Goal: Task Accomplishment & Management: Complete application form

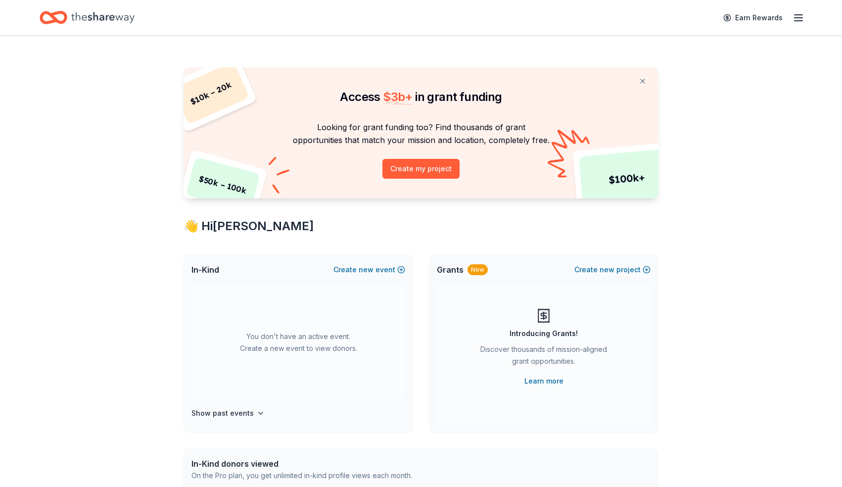
click at [800, 21] on line "button" at bounding box center [799, 21] width 8 height 0
click at [691, 76] on link "Account" at bounding box center [680, 77] width 31 height 10
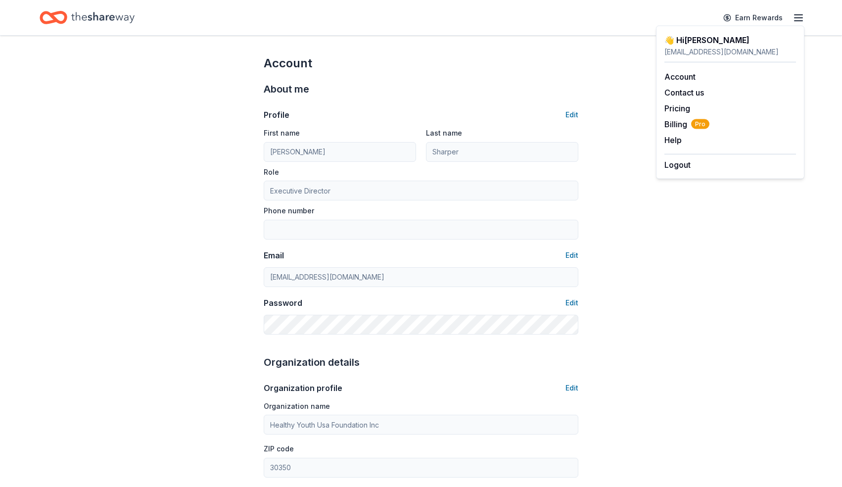
click at [642, 225] on div "Account About me Profile Edit First name Andrea Last name Sharper Role Executiv…" at bounding box center [421, 477] width 842 height 883
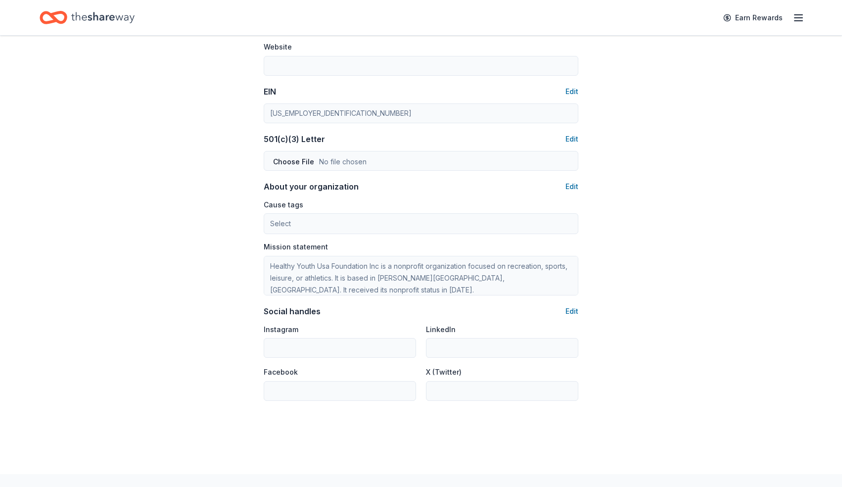
scroll to position [455, 0]
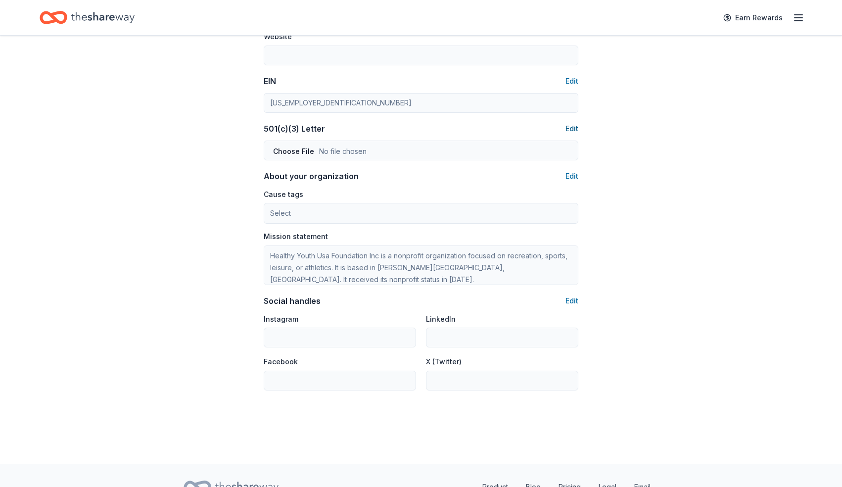
click at [572, 133] on button "Edit" at bounding box center [572, 129] width 13 height 12
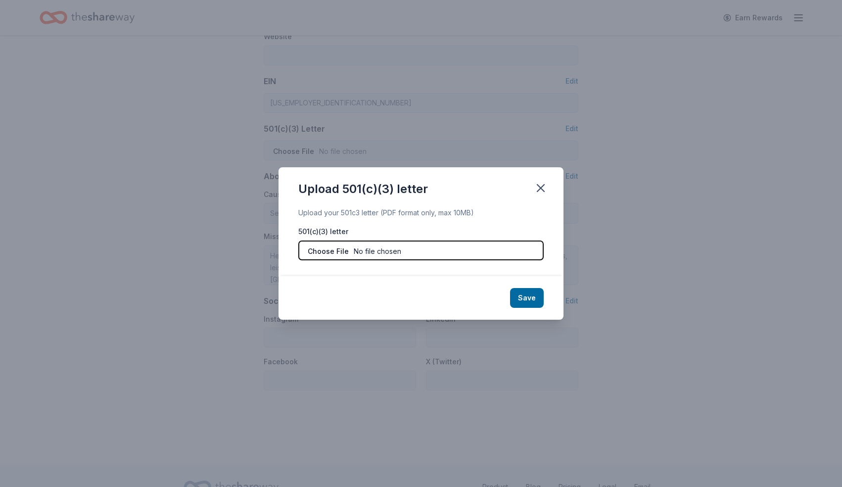
click at [425, 250] on input "file" at bounding box center [420, 250] width 245 height 20
type input "C:\fakepath\501c3_VER_1.pdf"
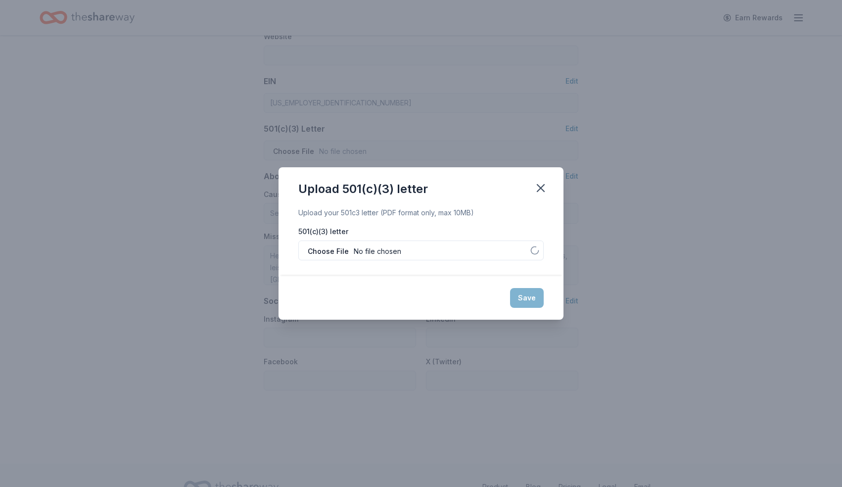
click at [521, 297] on div "Save" at bounding box center [421, 298] width 285 height 44
click at [525, 303] on button "Save" at bounding box center [527, 298] width 34 height 20
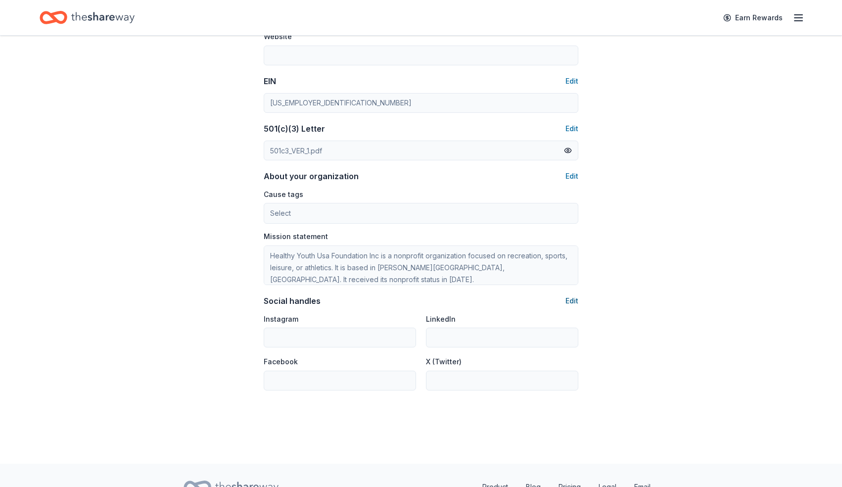
click at [575, 302] on button "Edit" at bounding box center [572, 301] width 13 height 12
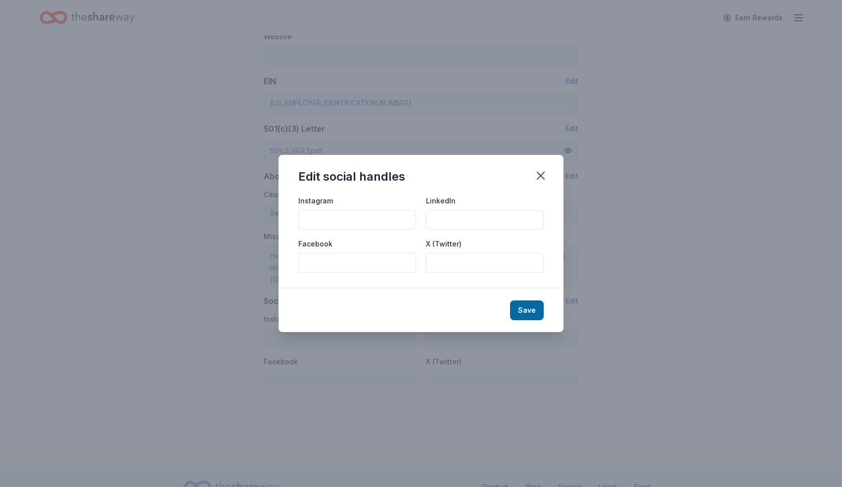
click at [385, 218] on input "Instagram" at bounding box center [357, 220] width 118 height 20
type input "@healthyyouthusa"
click at [348, 263] on input "Facebook" at bounding box center [357, 263] width 118 height 20
type input "@healthyyouthsa"
click at [534, 314] on button "Save" at bounding box center [527, 310] width 34 height 20
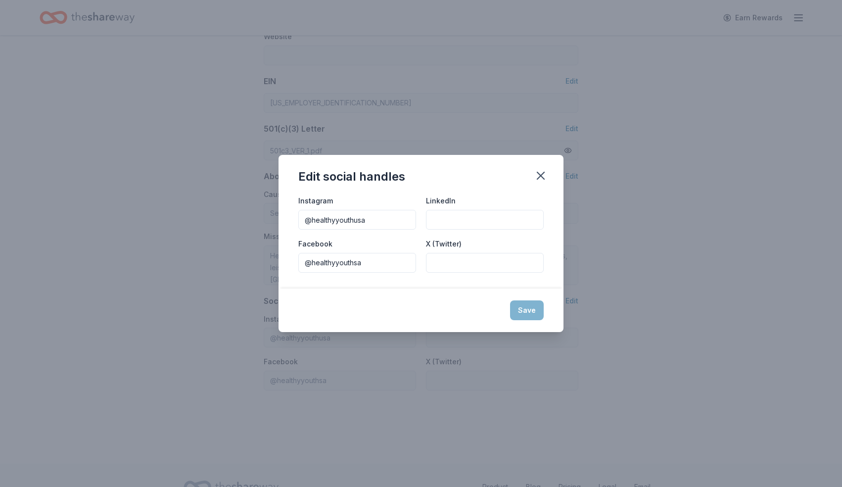
type input "@healthyyouthusa"
type input "@healthyyouthsa"
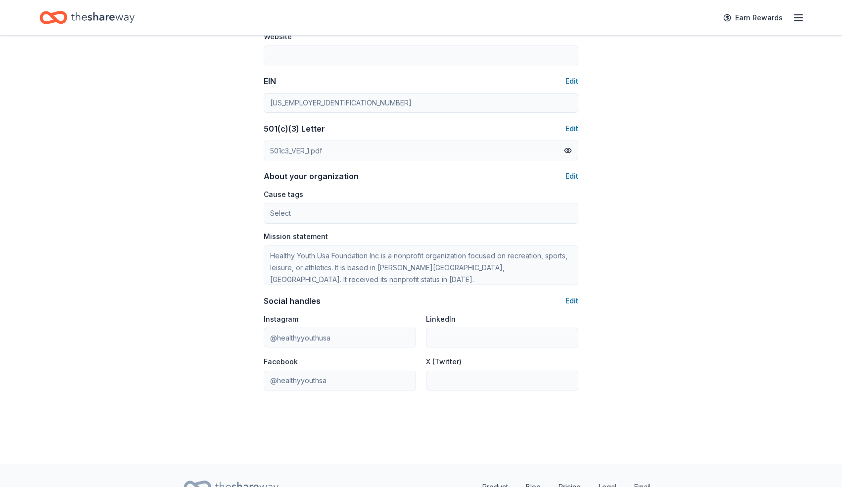
click at [659, 255] on div "Account About me Profile Edit First name Andrea Last name Sharper Role Executiv…" at bounding box center [421, 21] width 842 height 883
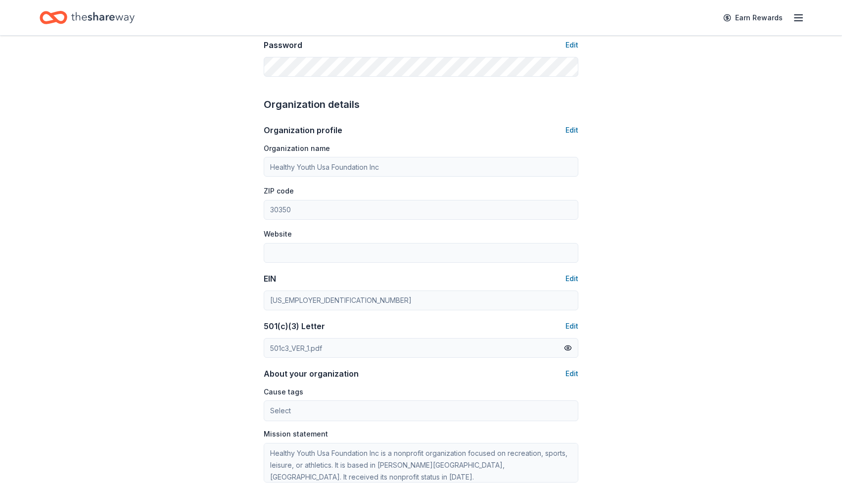
scroll to position [257, 0]
click at [571, 128] on button "Edit" at bounding box center [572, 131] width 13 height 12
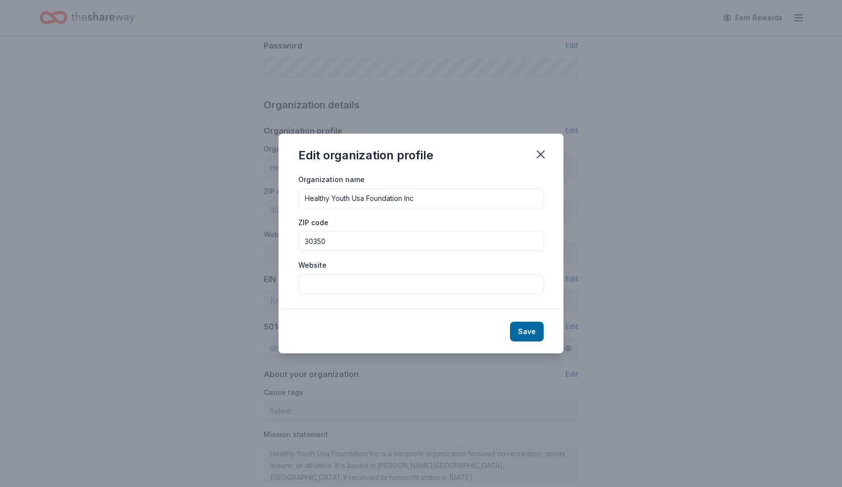
click at [355, 285] on input "Website" at bounding box center [420, 284] width 245 height 20
type input "[DOMAIN_NAME]"
click at [528, 334] on button "Save" at bounding box center [527, 332] width 34 height 20
type input "[DOMAIN_NAME]"
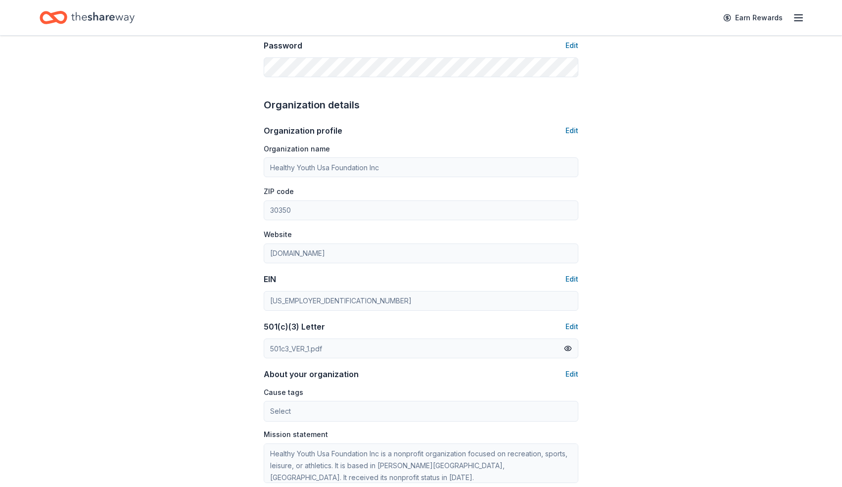
click at [563, 155] on div "Organization name Healthy Youth Usa Foundation Inc" at bounding box center [421, 160] width 315 height 35
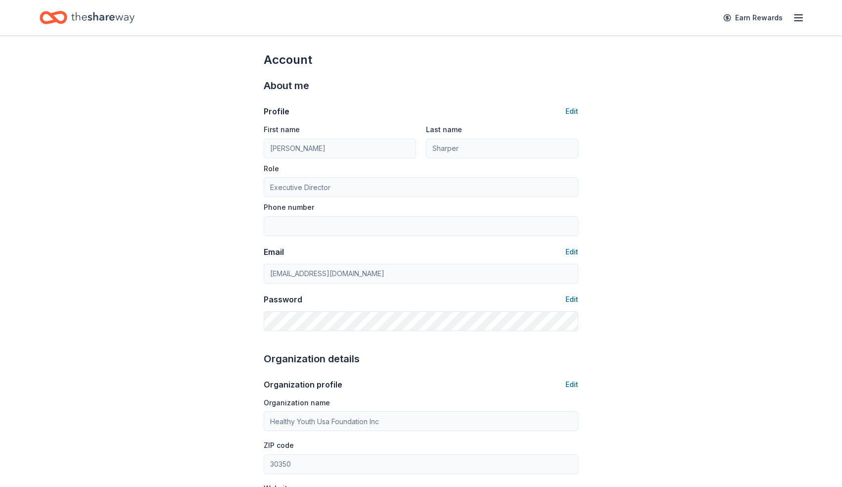
scroll to position [0, 0]
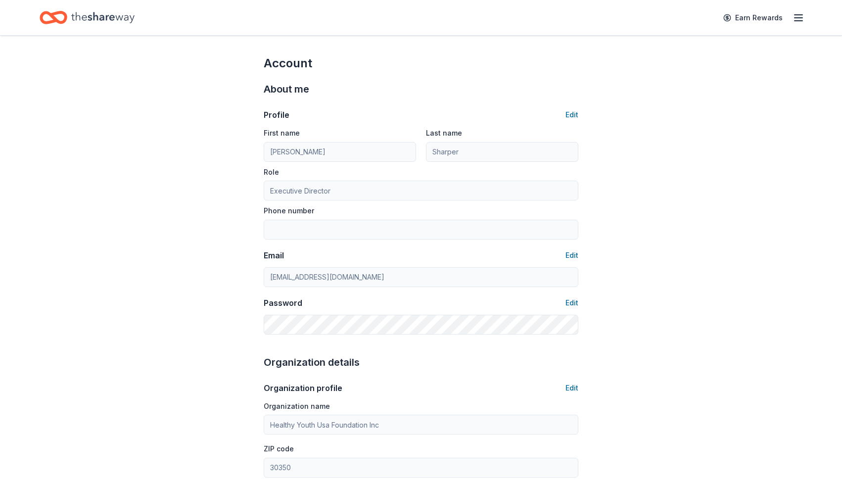
click at [671, 182] on div "Account About me Profile Edit First name Andrea Last name Sharper Role Executiv…" at bounding box center [421, 477] width 842 height 883
click at [798, 12] on icon "button" at bounding box center [799, 18] width 12 height 12
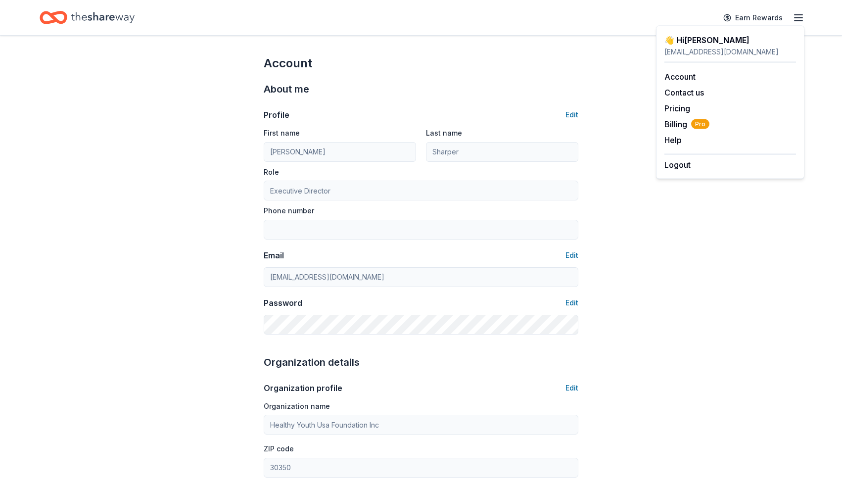
click at [799, 18] on line "button" at bounding box center [799, 18] width 8 height 0
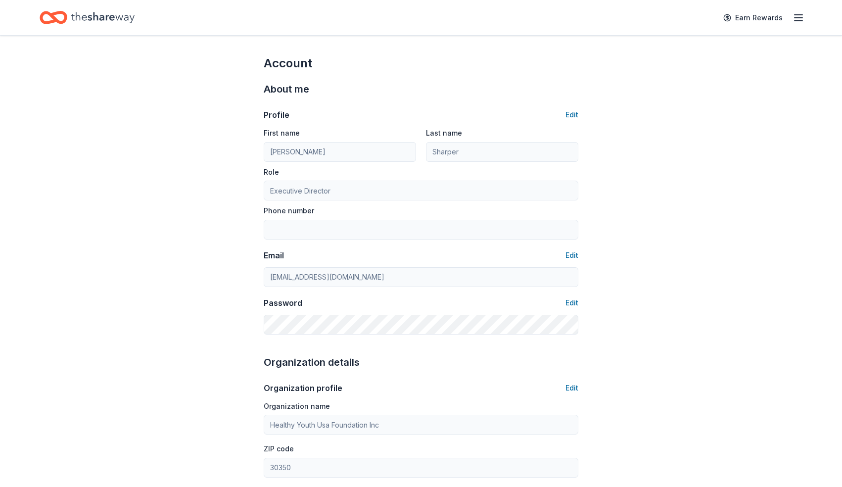
click at [799, 18] on line "button" at bounding box center [799, 18] width 8 height 0
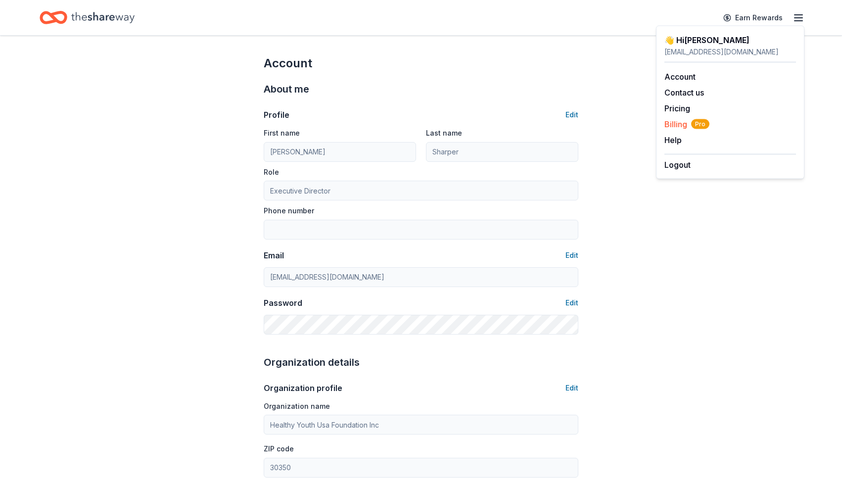
click at [670, 127] on span "Billing Pro" at bounding box center [687, 124] width 45 height 12
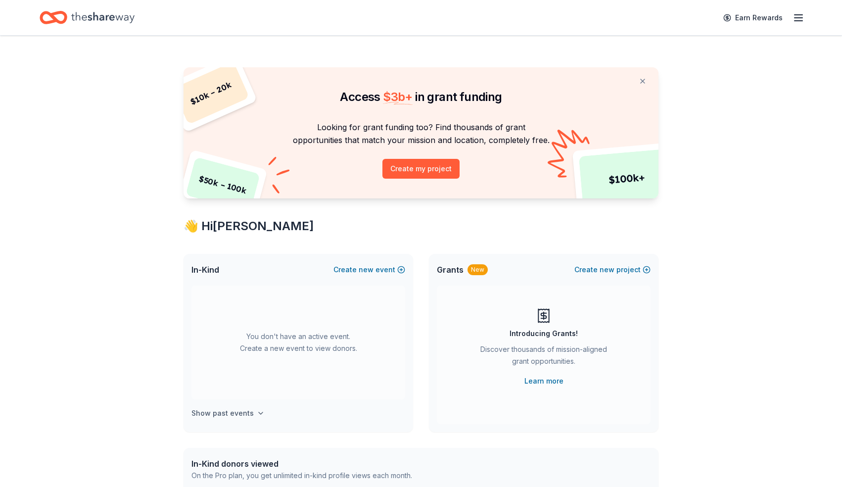
click at [248, 415] on h4 "Show past events" at bounding box center [222, 413] width 62 height 12
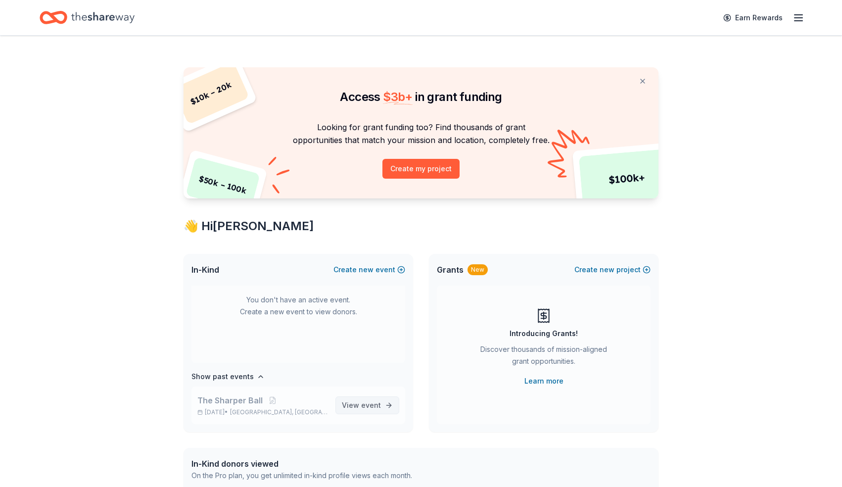
click at [362, 406] on span "View event" at bounding box center [361, 405] width 39 height 12
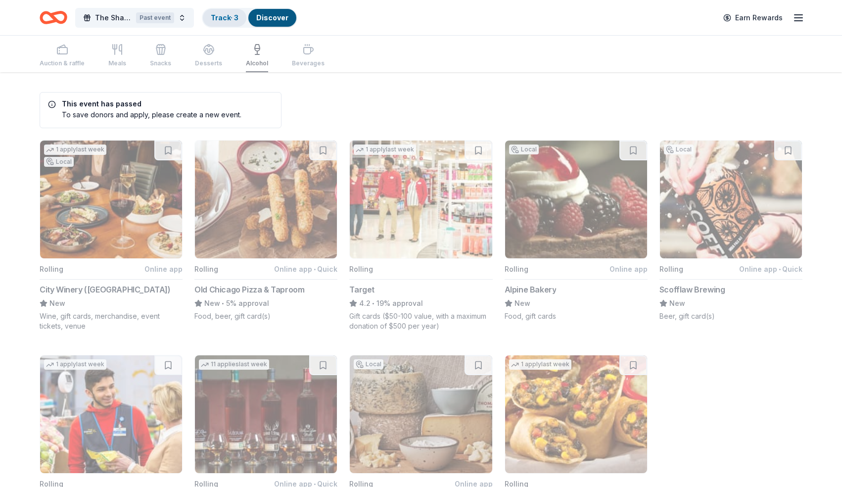
click at [229, 22] on div "Track · 3" at bounding box center [225, 18] width 44 height 18
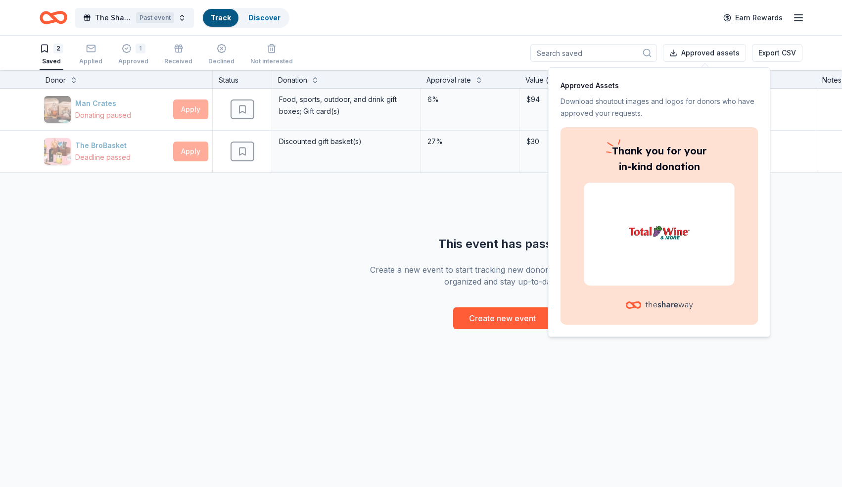
scroll to position [0, 0]
click at [240, 253] on div "Man Crates Donating paused Apply Saved Food, sports, outdoor, and drink gift bo…" at bounding box center [502, 208] width 1004 height 240
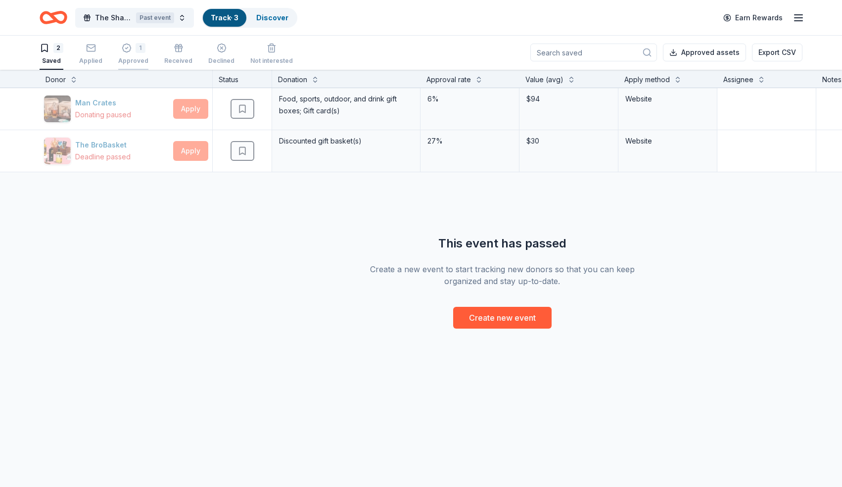
click at [134, 53] on div "1 Approved" at bounding box center [133, 54] width 30 height 22
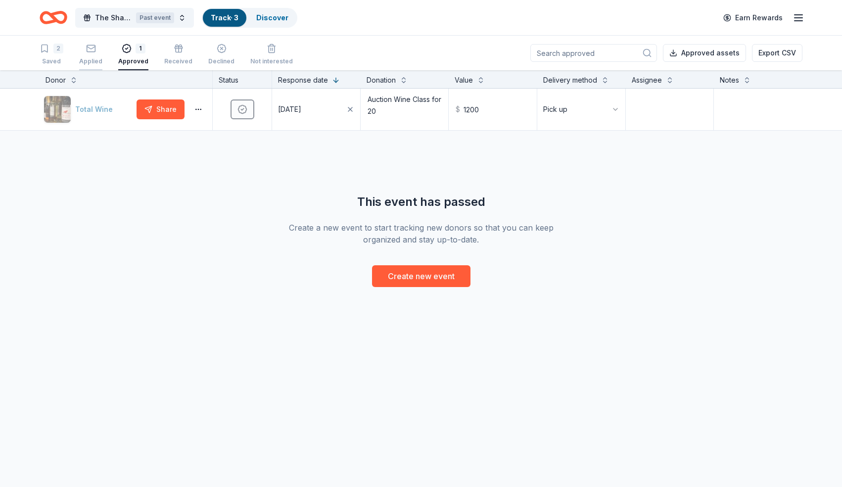
click at [97, 63] on div "Applied" at bounding box center [90, 61] width 23 height 8
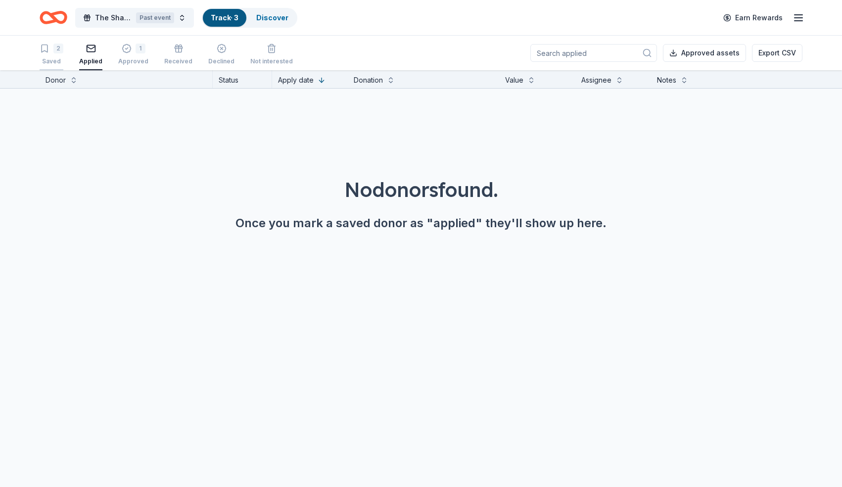
click at [59, 58] on div "Saved" at bounding box center [52, 61] width 24 height 8
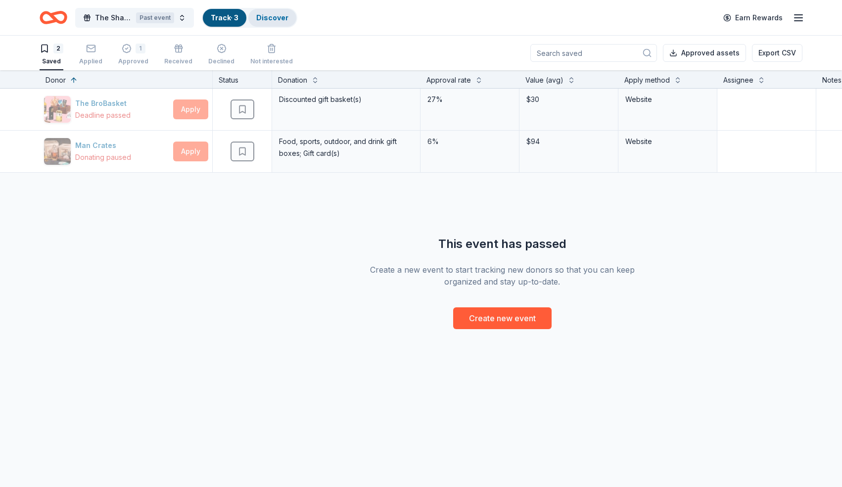
click at [278, 18] on link "Discover" at bounding box center [272, 17] width 32 height 8
click at [269, 20] on link "Discover" at bounding box center [272, 17] width 32 height 8
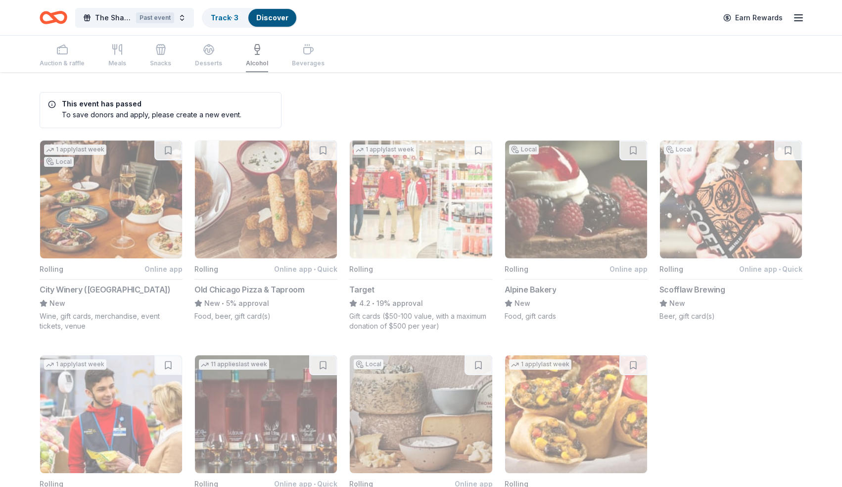
click at [60, 18] on icon "Home" at bounding box center [54, 17] width 28 height 23
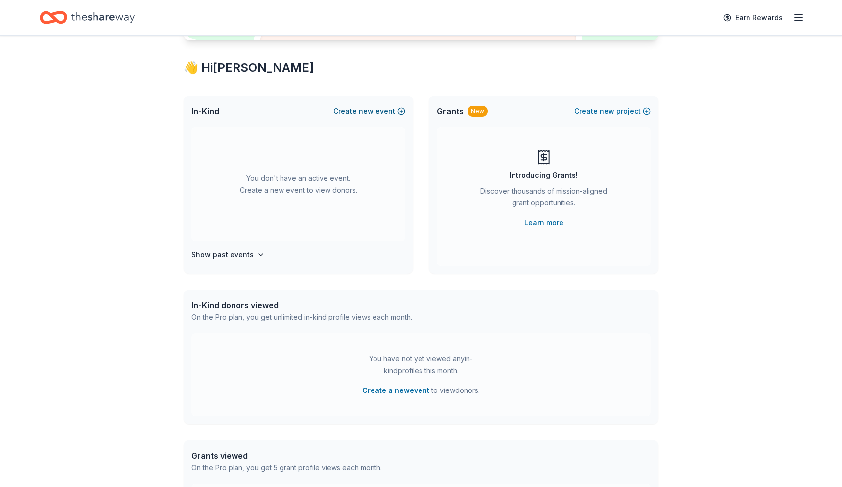
scroll to position [178, 0]
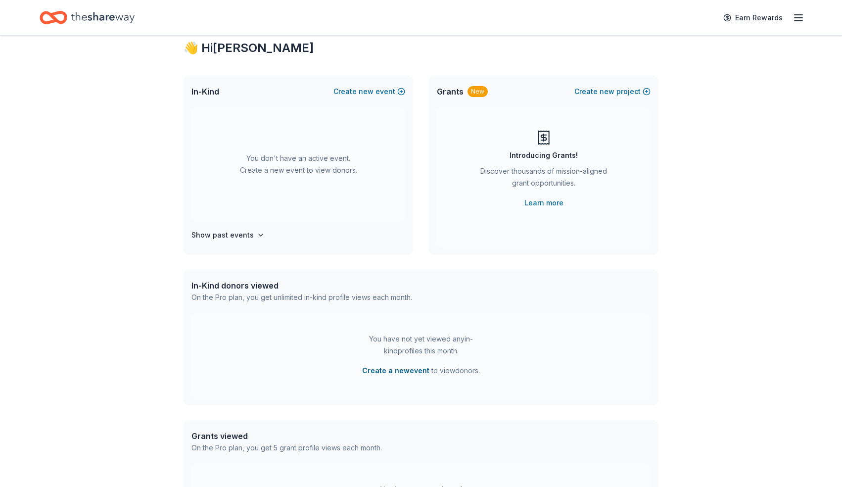
click at [374, 373] on button "Create a new event" at bounding box center [395, 371] width 67 height 12
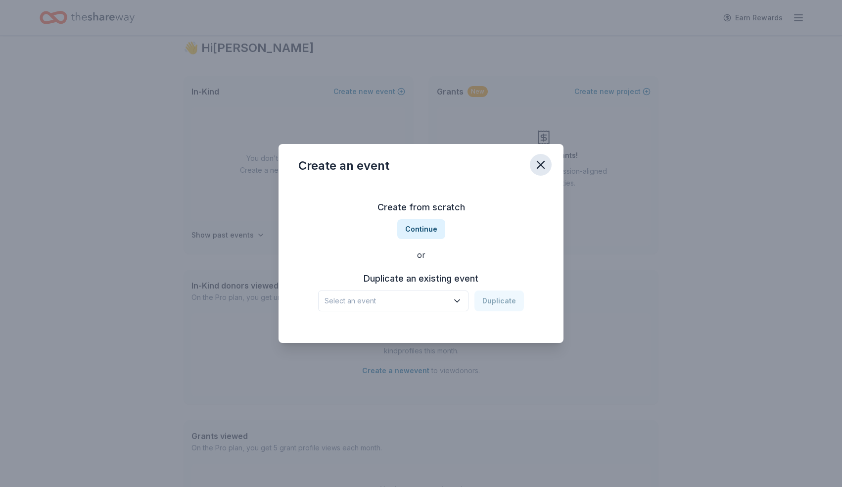
click at [540, 168] on icon "button" at bounding box center [541, 165] width 14 height 14
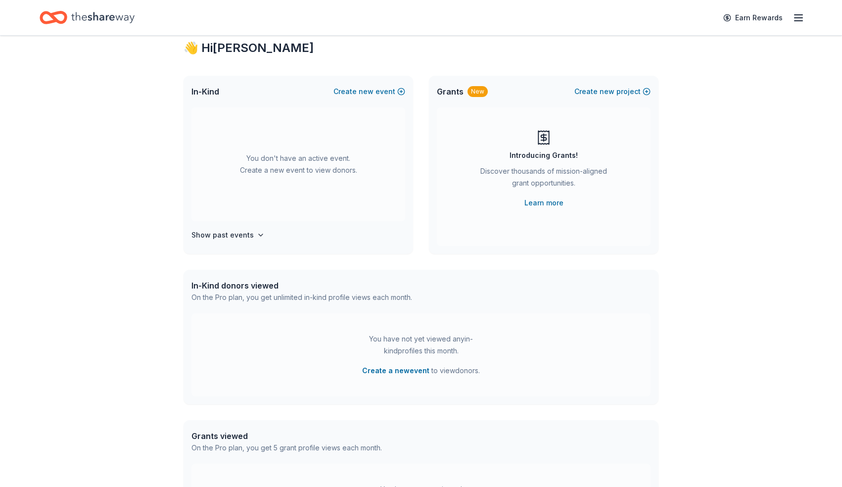
click at [719, 268] on div "$ 10k – 20k $ 50k – 100k $ 100k+ Access $ 3b + in grant funding Looking for gra…" at bounding box center [421, 221] width 842 height 729
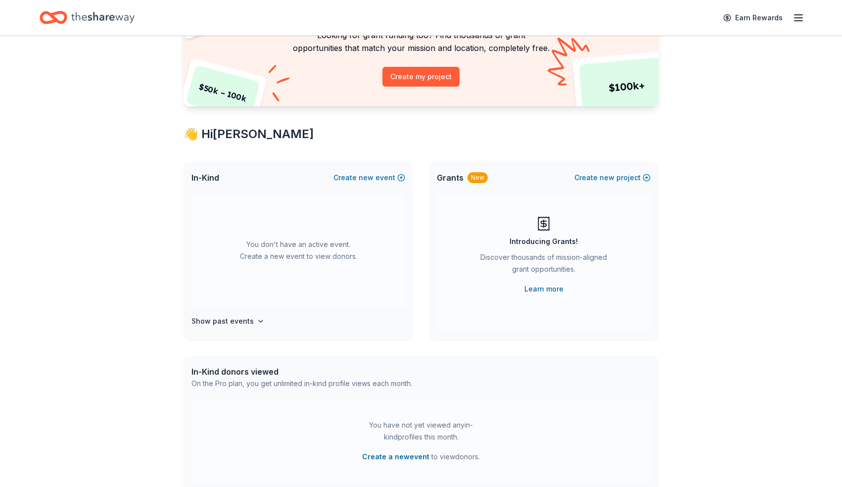
scroll to position [92, 0]
click at [403, 179] on button "Create new event" at bounding box center [369, 178] width 72 height 12
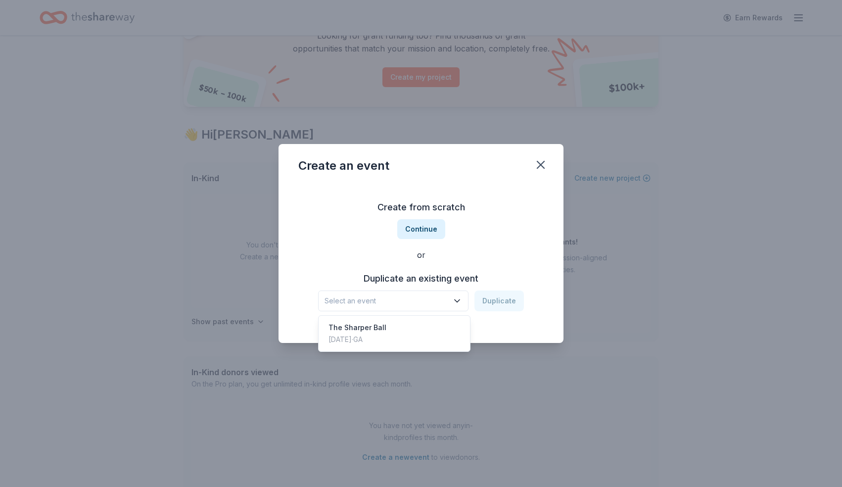
click at [433, 300] on span "Select an event" at bounding box center [387, 301] width 124 height 12
click at [375, 332] on div "The Sharper Ball" at bounding box center [358, 328] width 58 height 12
click at [493, 303] on button "Duplicate" at bounding box center [499, 300] width 49 height 21
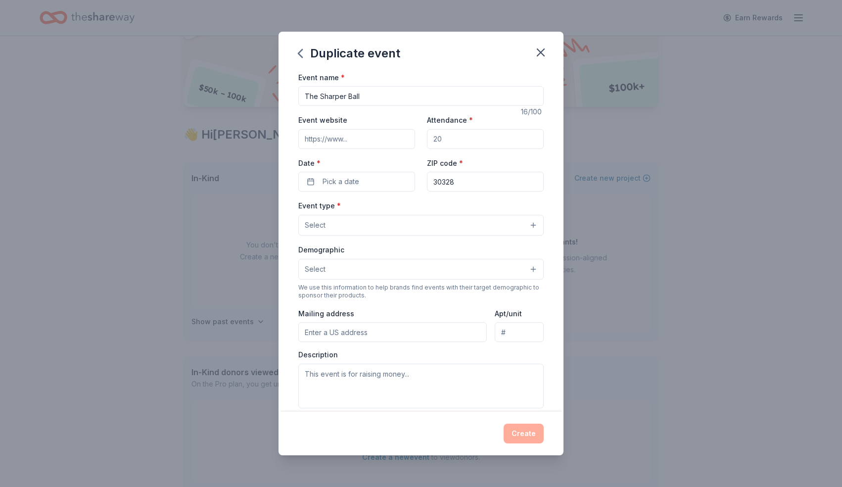
click at [363, 142] on input "Event website" at bounding box center [356, 139] width 117 height 20
click at [349, 138] on input "Event website" at bounding box center [356, 139] width 117 height 20
type input "https://www.thesharperball.com"
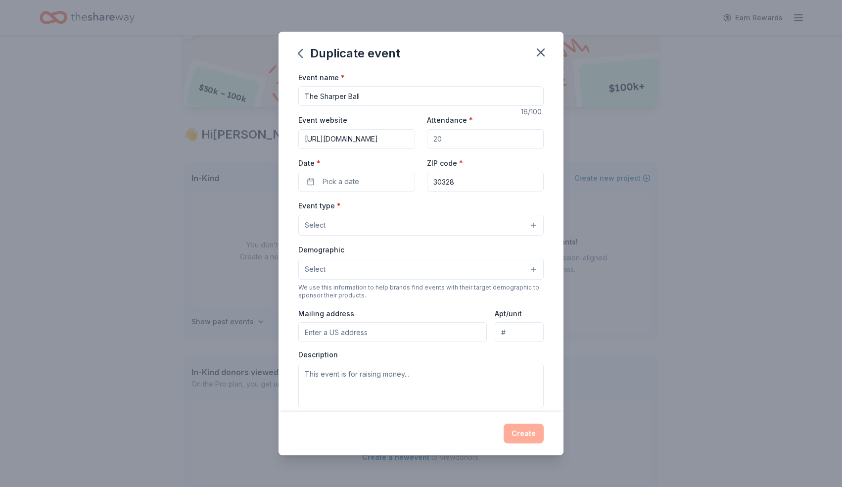
scroll to position [0, 0]
click at [459, 139] on input "Attendance *" at bounding box center [485, 139] width 117 height 20
type input "200"
click at [307, 183] on button "Pick a date" at bounding box center [356, 182] width 117 height 20
click at [408, 211] on button "Go to next month" at bounding box center [410, 208] width 14 height 14
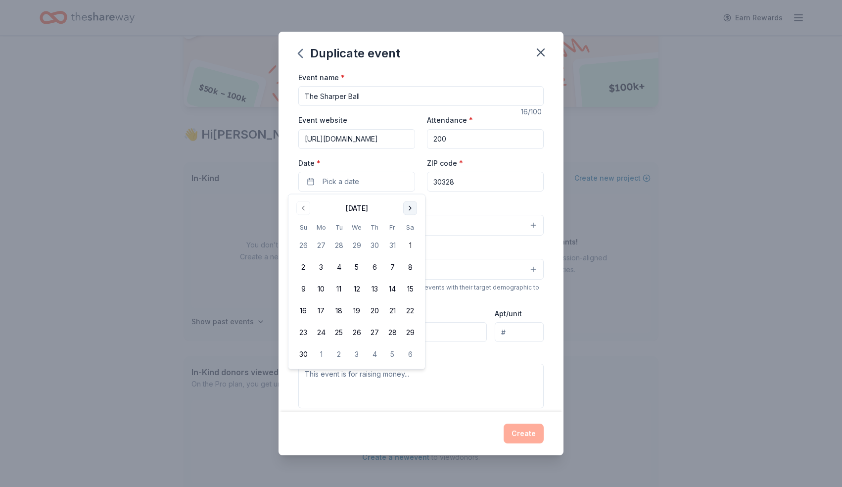
click at [408, 211] on button "Go to next month" at bounding box center [410, 208] width 14 height 14
click at [303, 314] on button "21" at bounding box center [303, 311] width 18 height 18
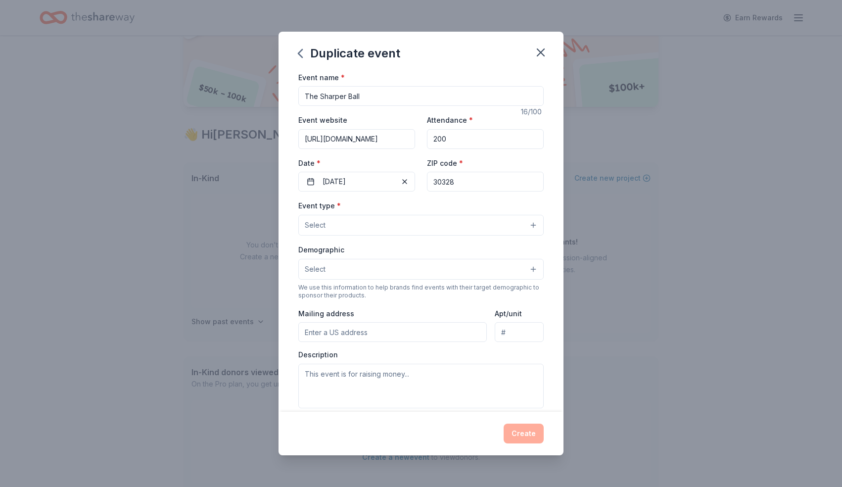
click at [465, 175] on input "30328" at bounding box center [485, 182] width 117 height 20
click at [465, 174] on input "30328" at bounding box center [485, 182] width 117 height 20
click at [461, 175] on input "30328" at bounding box center [485, 182] width 117 height 20
click at [362, 227] on button "Select" at bounding box center [420, 225] width 245 height 21
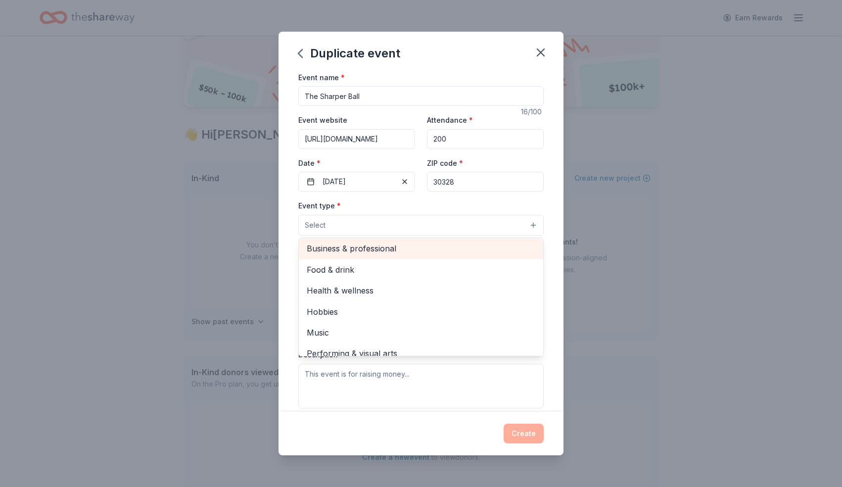
scroll to position [2, 0]
click at [343, 253] on span "Fundraiser" at bounding box center [421, 248] width 229 height 13
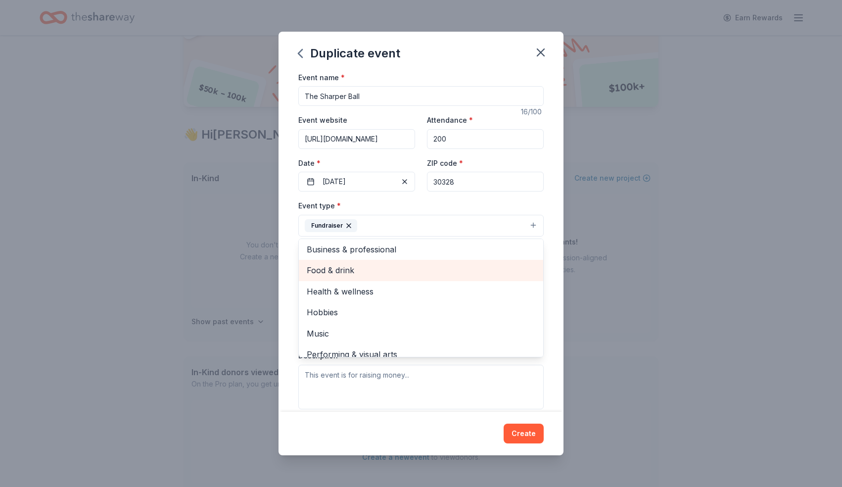
click at [362, 273] on span "Food & drink" at bounding box center [421, 270] width 229 height 13
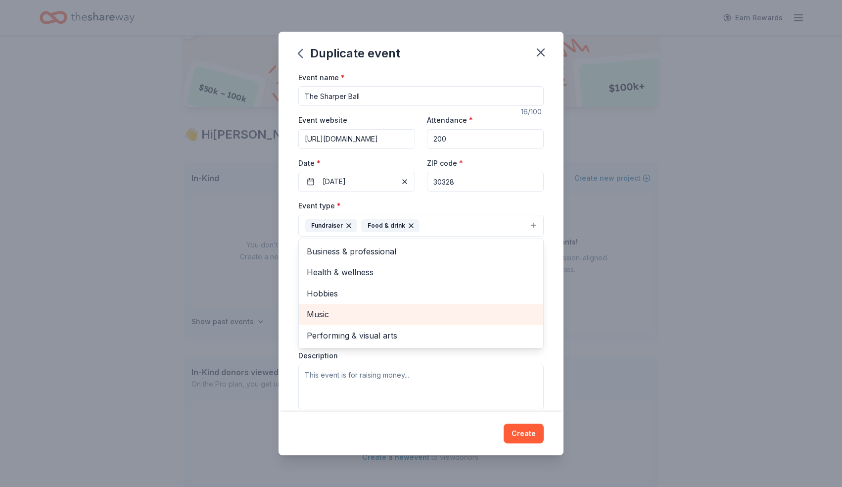
click at [383, 313] on span "Music" at bounding box center [421, 314] width 229 height 13
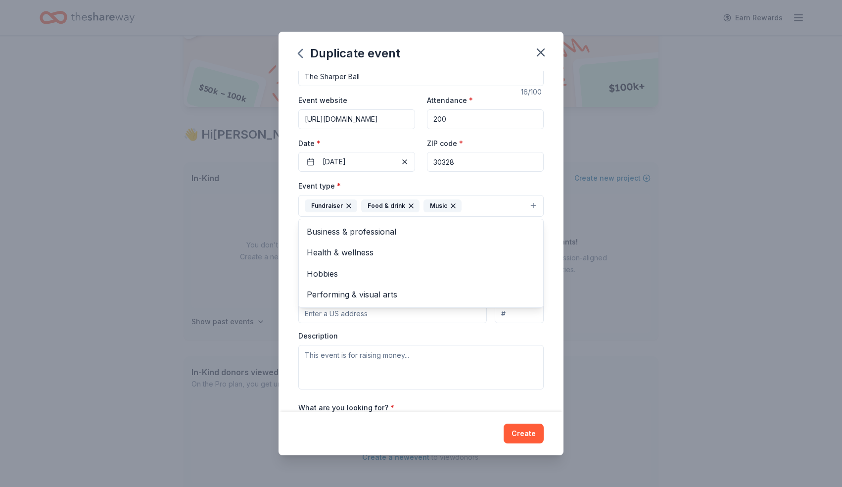
click at [388, 329] on div "Event type * Fundraiser Food & drink Music Business & professional Health & wel…" at bounding box center [420, 284] width 245 height 209
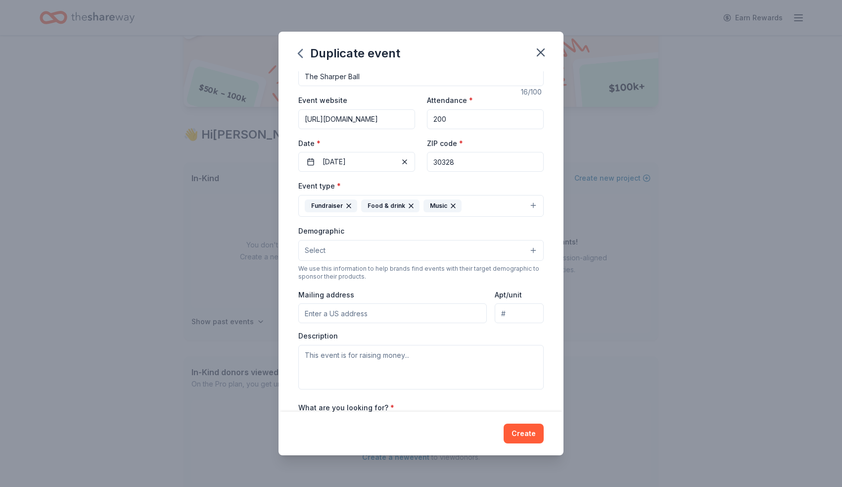
click at [386, 315] on input "Mailing address" at bounding box center [392, 313] width 189 height 20
type input "220 Wing Mill Rd"
click at [383, 372] on textarea at bounding box center [420, 367] width 245 height 45
paste textarea "The Sharper Ball is the premier annual fundraising gala of Healthy Youth USA Fo…"
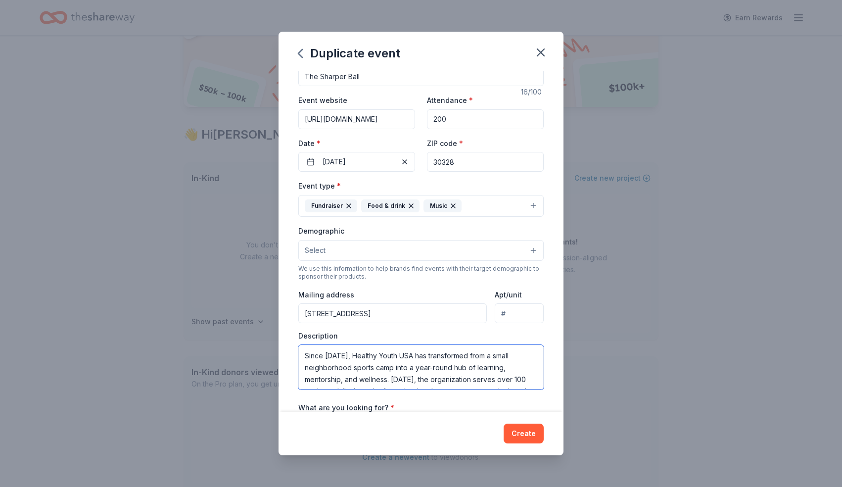
scroll to position [0, 0]
drag, startPoint x: 509, startPoint y: 381, endPoint x: 512, endPoint y: 331, distance: 50.6
click at [512, 331] on div "Description The Sharper Ball is the premier annual fundraising gala of Healthy …" at bounding box center [420, 360] width 245 height 58
click at [515, 376] on textarea "The Sharper Ball is the premier annual fundraising gala of Healthy Youth USA Fo…" at bounding box center [420, 367] width 245 height 45
type textarea "The Sharper Ball is the premier annual fundraising gala of Healthy Youth USA Fo…"
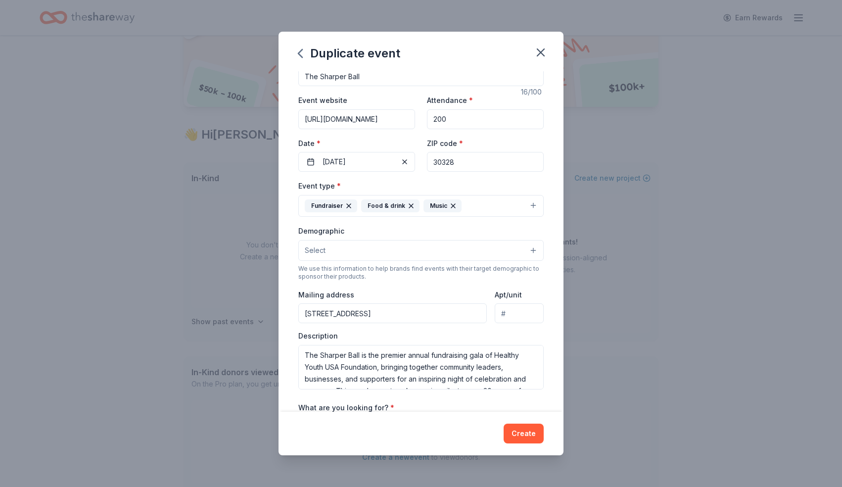
click at [495, 402] on div "What are you looking for? * Auction & raffle Meals Snacks Desserts Alcohol Beve…" at bounding box center [420, 428] width 245 height 55
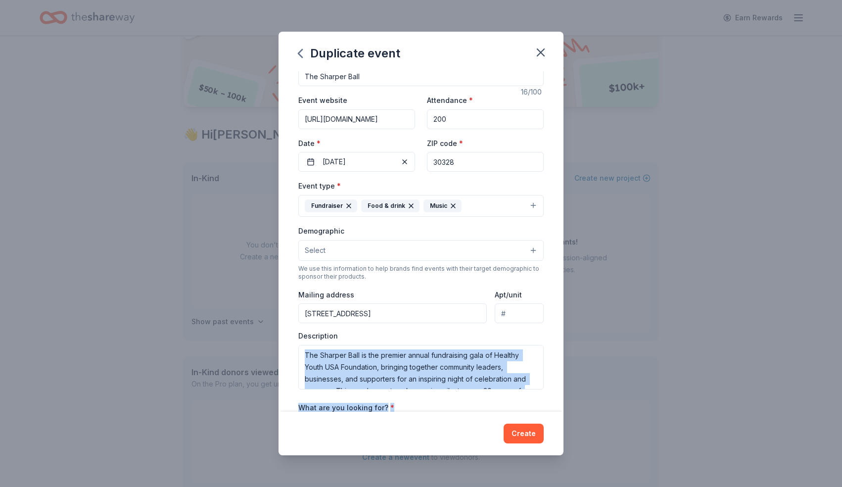
drag, startPoint x: 495, startPoint y: 402, endPoint x: 530, endPoint y: 356, distance: 57.5
click at [529, 358] on div "Event name * The Sharper Ball 16 /100 Event website https://www.thesharperball.…" at bounding box center [420, 280] width 245 height 458
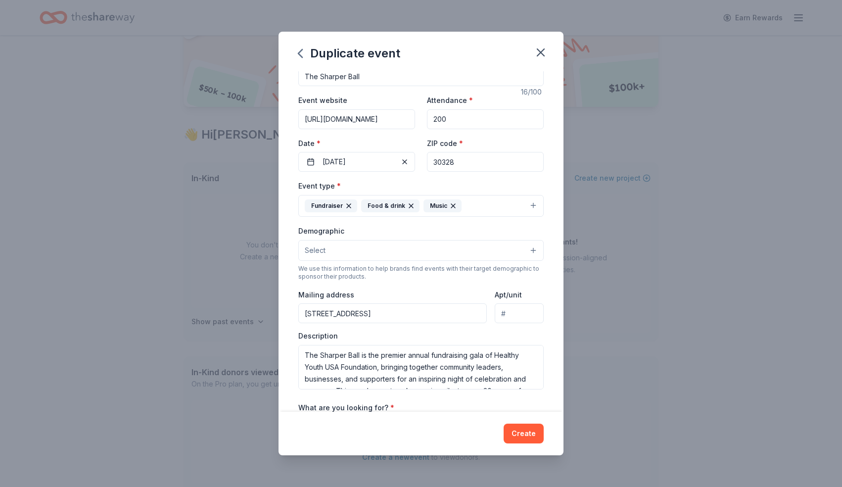
click at [530, 332] on div "Description The Sharper Ball is the premier annual fundraising gala of Healthy …" at bounding box center [420, 360] width 245 height 58
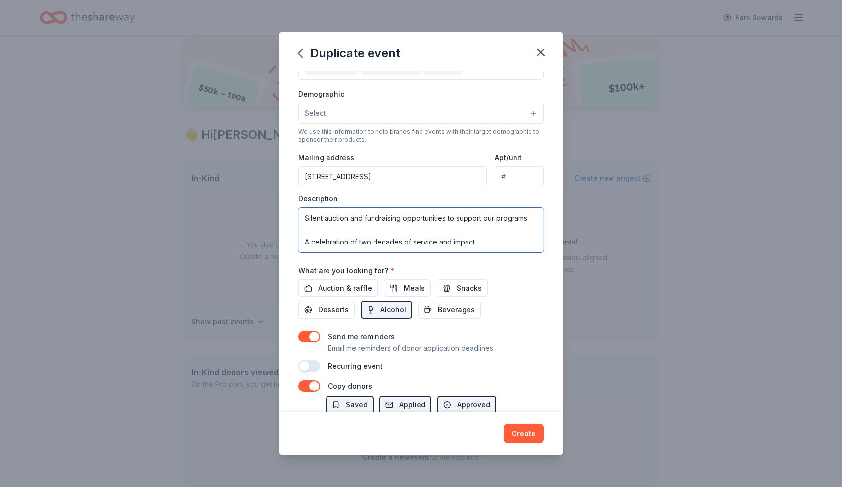
scroll to position [230, 0]
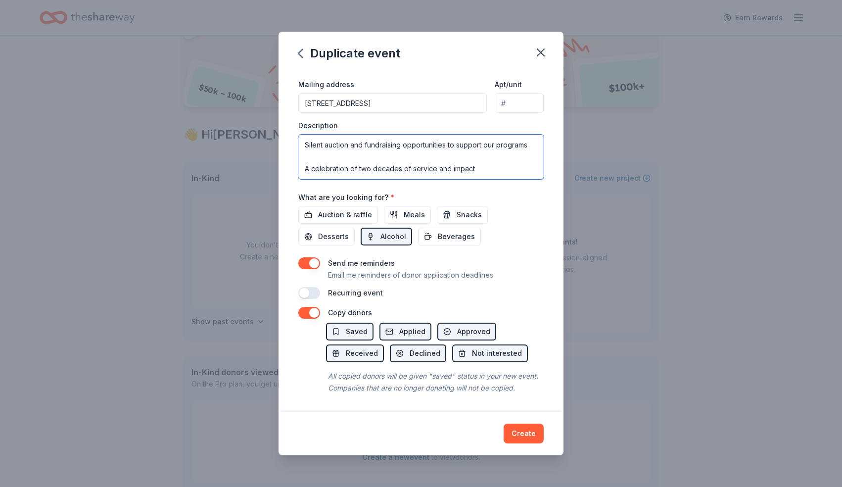
drag, startPoint x: 530, startPoint y: 332, endPoint x: 516, endPoint y: 377, distance: 47.4
click at [516, 377] on div "Event name * The Sharper Ball 16 /100 Event website https://www.thesharperball.…" at bounding box center [421, 241] width 285 height 341
click at [349, 218] on span "Auction & raffle" at bounding box center [345, 215] width 54 height 12
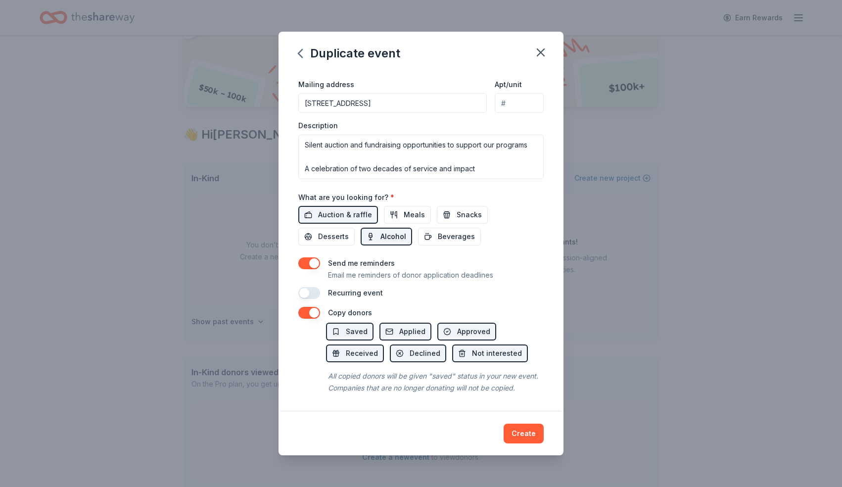
click at [380, 240] on span "Alcohol" at bounding box center [393, 237] width 26 height 12
click at [380, 234] on span "Alcohol" at bounding box center [393, 237] width 26 height 12
click at [457, 212] on span "Snacks" at bounding box center [469, 215] width 25 height 12
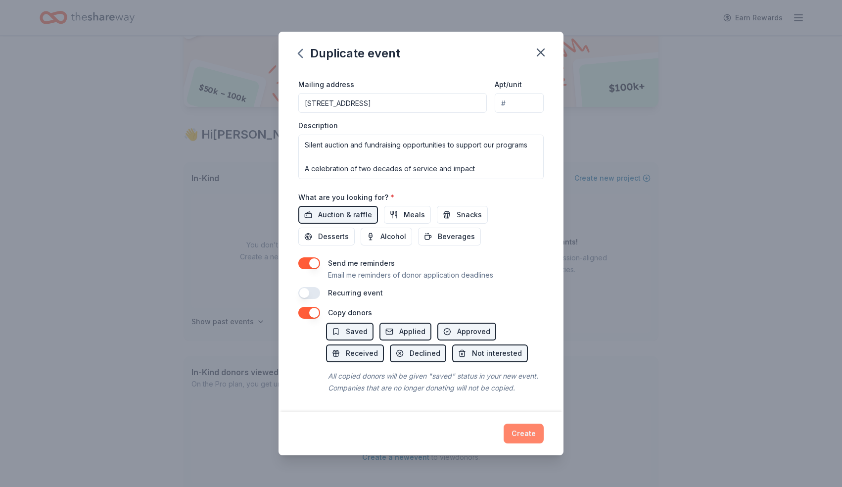
click at [524, 430] on button "Create" at bounding box center [524, 434] width 40 height 20
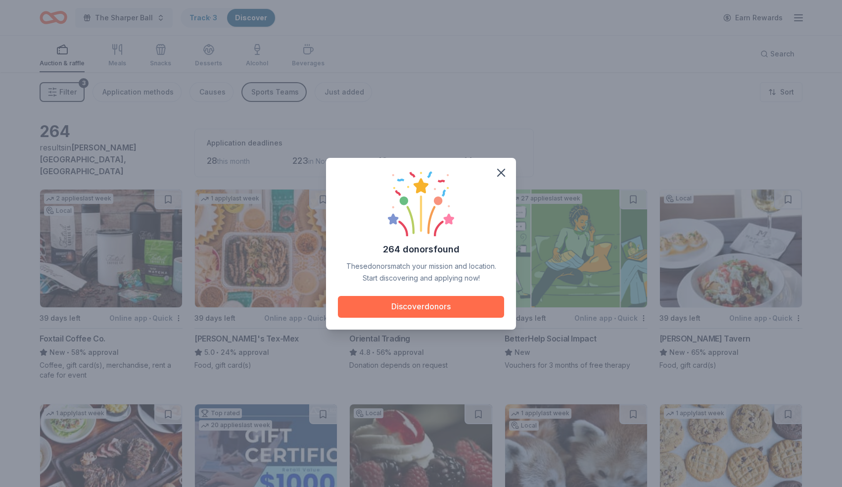
click at [427, 311] on button "Discover donors" at bounding box center [421, 307] width 166 height 22
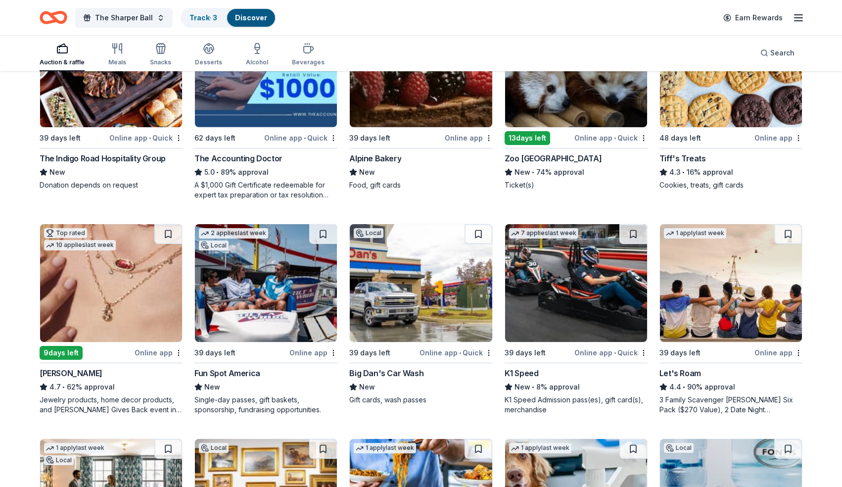
scroll to position [396, 0]
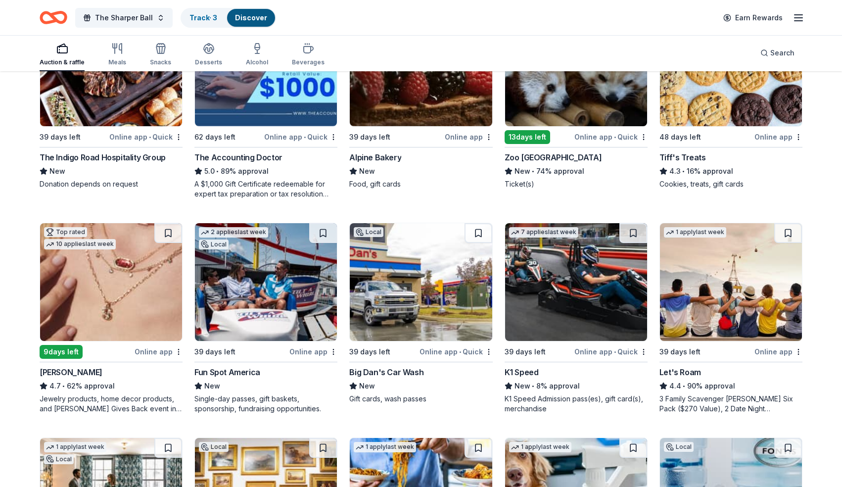
click at [311, 349] on div "Online app" at bounding box center [313, 351] width 48 height 12
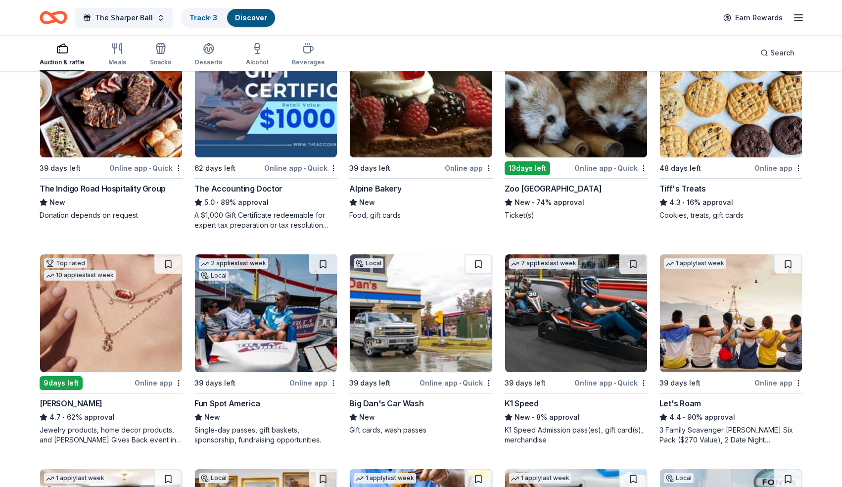
scroll to position [356, 0]
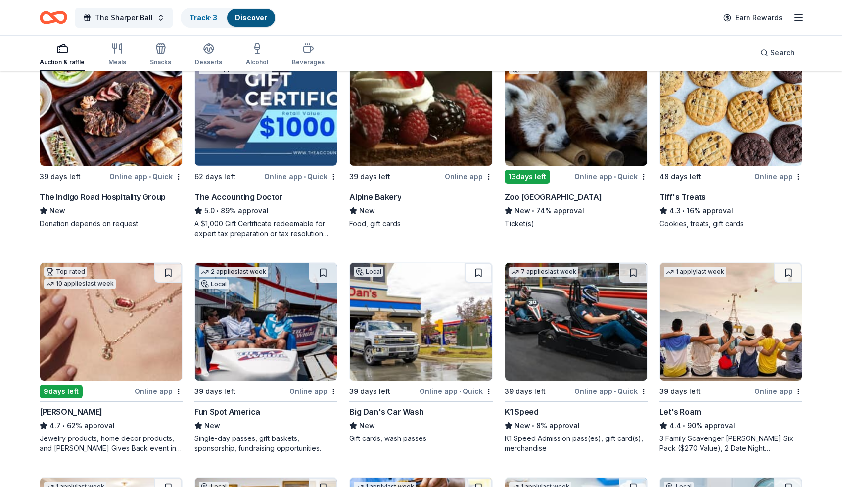
click at [771, 171] on div "Online app" at bounding box center [779, 176] width 48 height 12
click at [814, 118] on div "264 results in Sandy Springs, GA Application deadlines 28 this month 223 in Nov…" at bounding box center [421, 231] width 842 height 1031
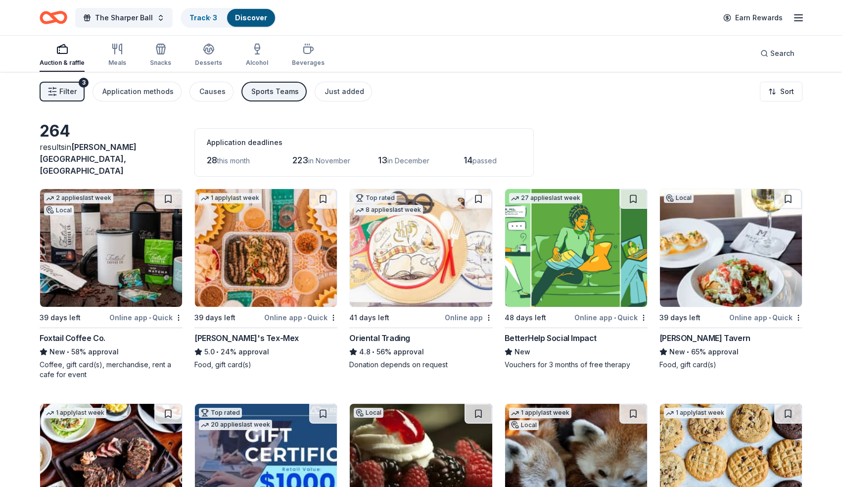
scroll to position [0, 0]
click at [63, 97] on span "Filter" at bounding box center [67, 92] width 17 height 12
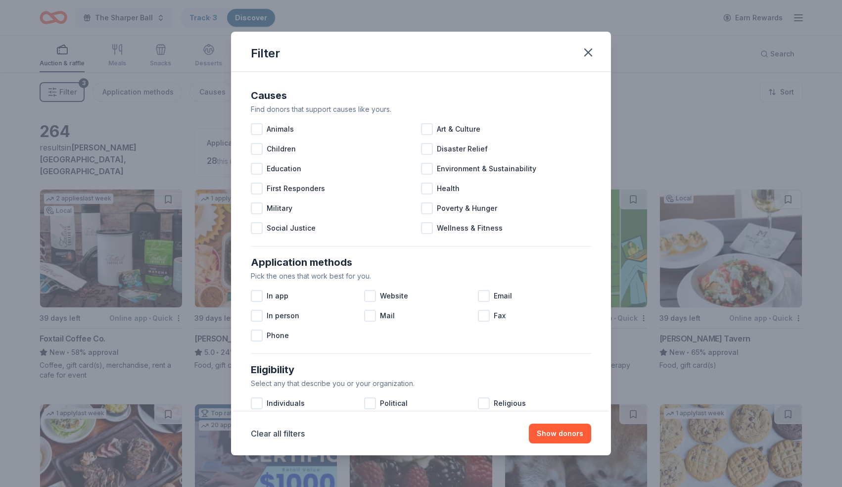
click at [513, 340] on div "In app Website Email In person Mail Fax Phone" at bounding box center [421, 315] width 340 height 59
drag, startPoint x: 513, startPoint y: 340, endPoint x: 485, endPoint y: 488, distance: 151.0
click at [485, 486] on html "The Sharper Ball Track · 3 Discover Earn Rewards Auction & raffle Meals Snacks …" at bounding box center [421, 243] width 842 height 487
drag, startPoint x: 580, startPoint y: 274, endPoint x: 488, endPoint y: 437, distance: 187.0
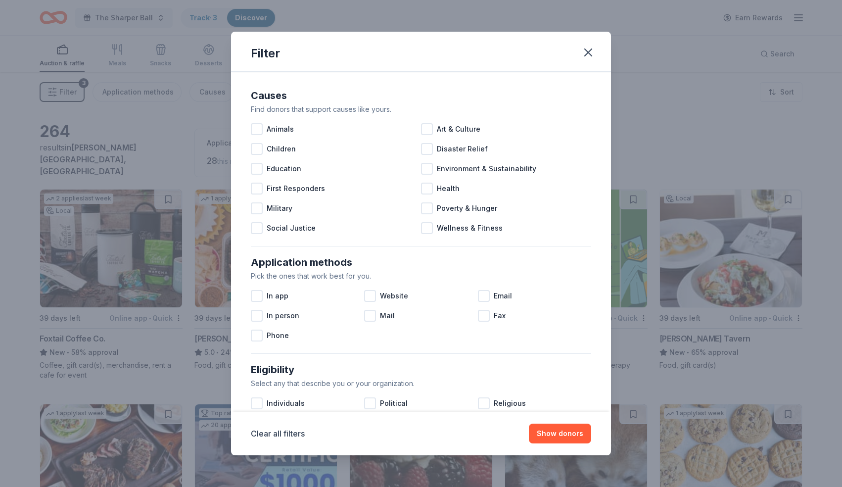
click at [488, 437] on div "Filter Causes Find donors that support causes like yours. Animals Art & Culture…" at bounding box center [421, 244] width 380 height 424
click at [589, 55] on icon "button" at bounding box center [588, 53] width 14 height 14
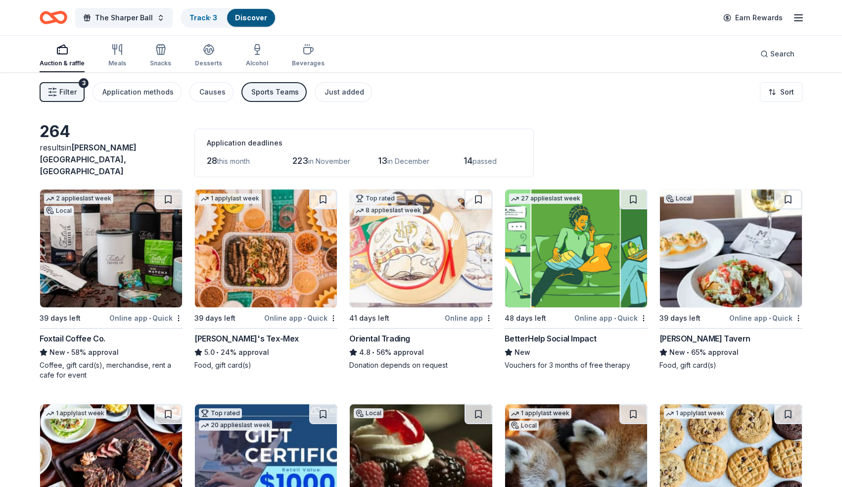
click at [250, 257] on img at bounding box center [266, 249] width 142 height 118
click at [608, 136] on div "264 results in Sandy Springs, GA Application deadlines 28 this month 223 in Nov…" at bounding box center [421, 149] width 763 height 55
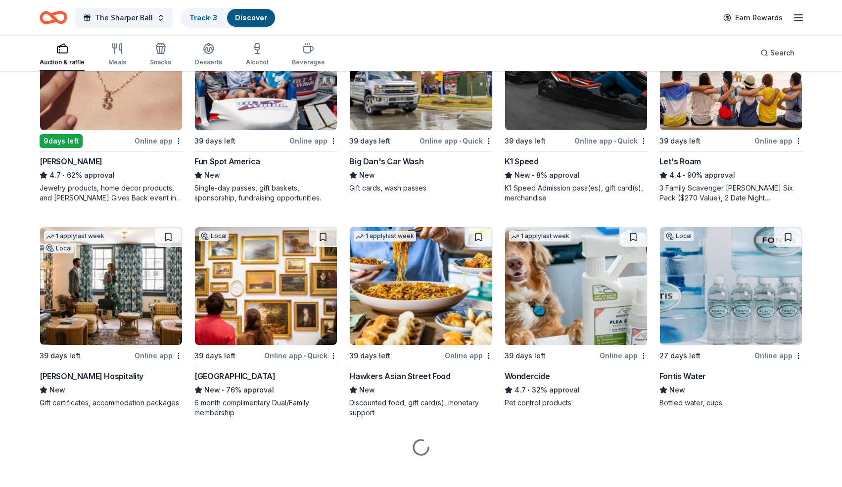
scroll to position [610, 0]
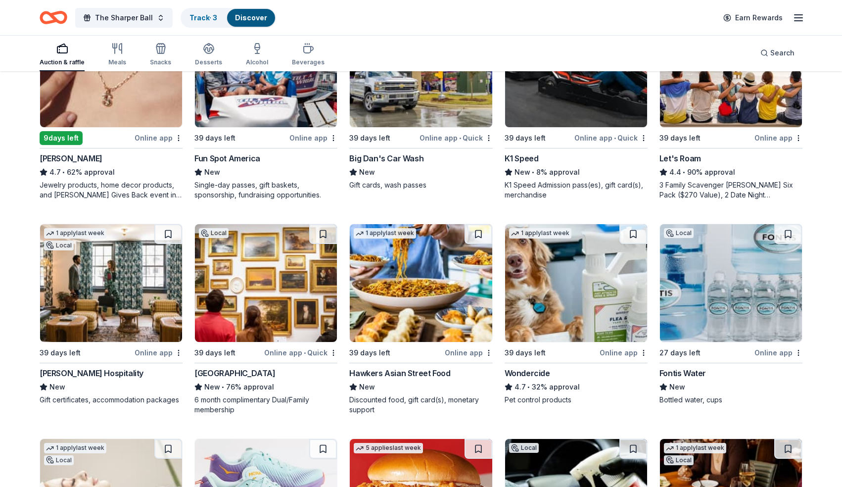
click at [264, 316] on img at bounding box center [266, 283] width 142 height 118
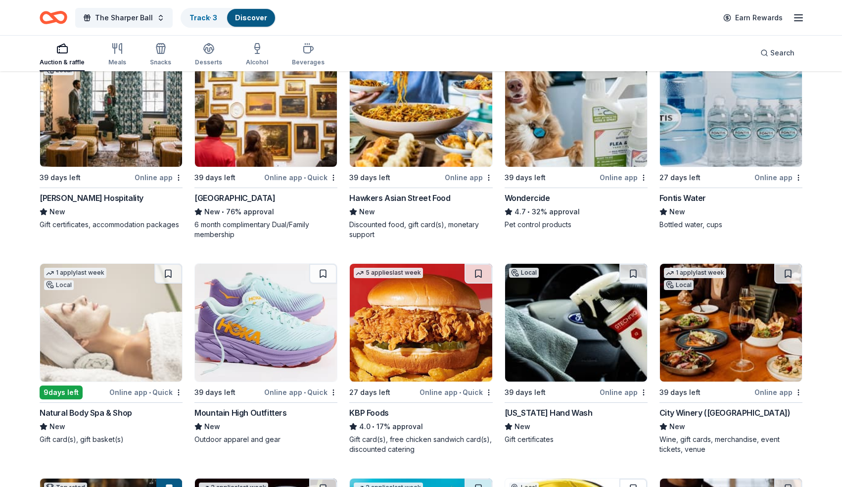
scroll to position [788, 0]
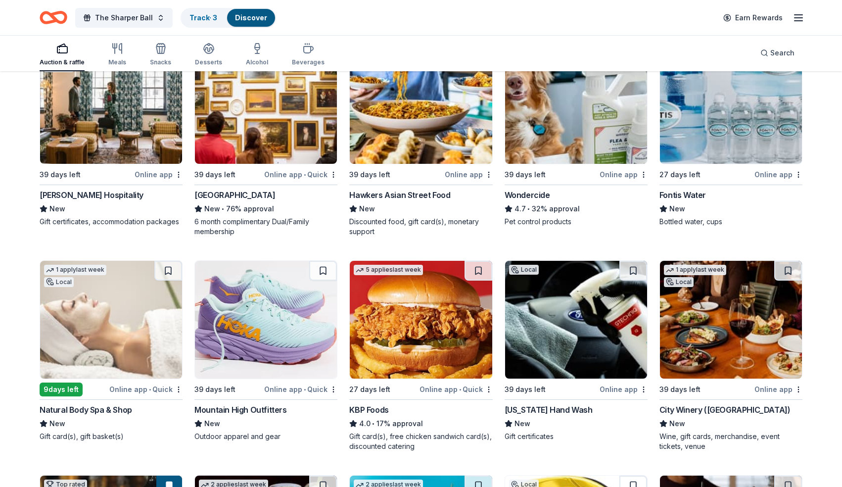
click at [710, 344] on img at bounding box center [731, 320] width 142 height 118
click at [243, 338] on img at bounding box center [266, 320] width 142 height 118
click at [134, 340] on img at bounding box center [111, 320] width 142 height 118
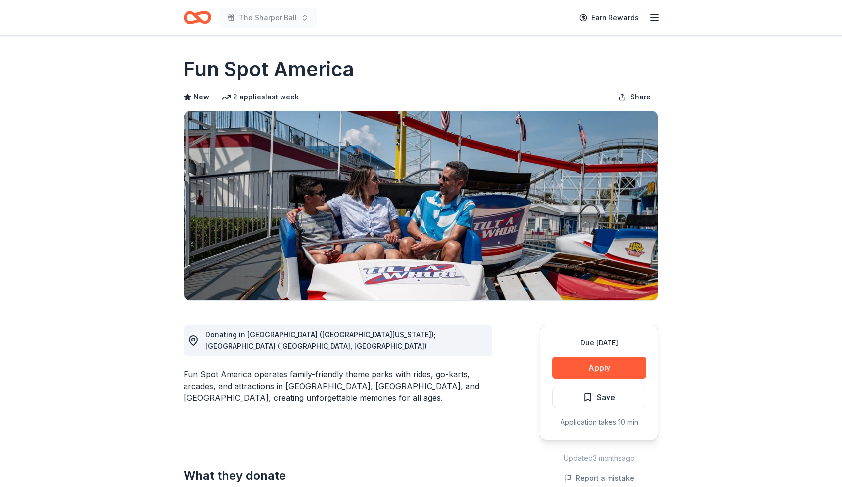
click at [445, 373] on div "Fun Spot America operates family-friendly theme parks with rides, go-karts, arc…" at bounding box center [338, 386] width 309 height 36
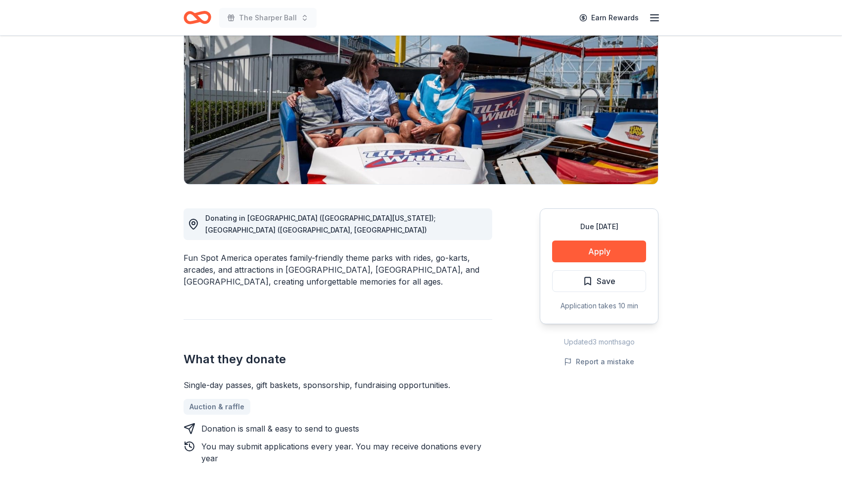
scroll to position [119, 0]
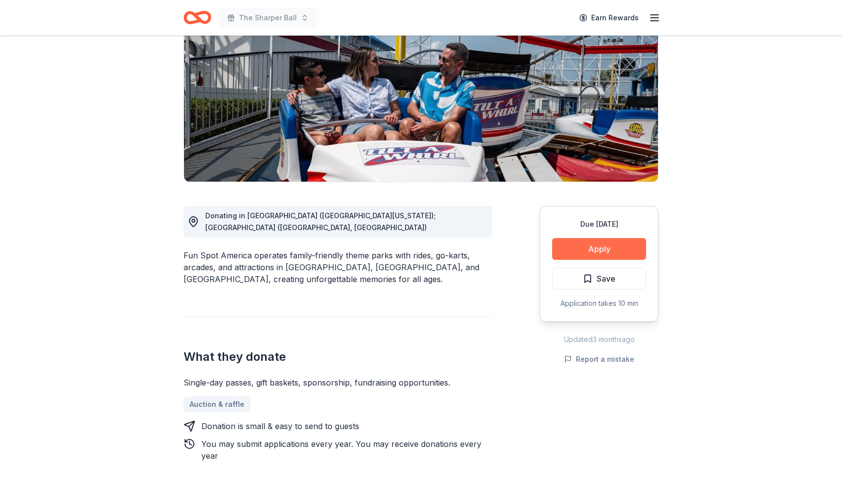
click at [603, 250] on button "Apply" at bounding box center [599, 249] width 94 height 22
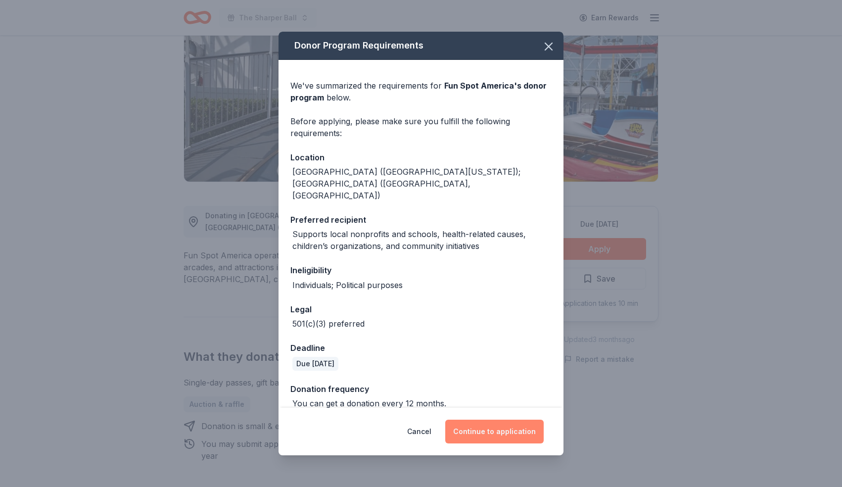
click at [486, 431] on button "Continue to application" at bounding box center [494, 432] width 98 height 24
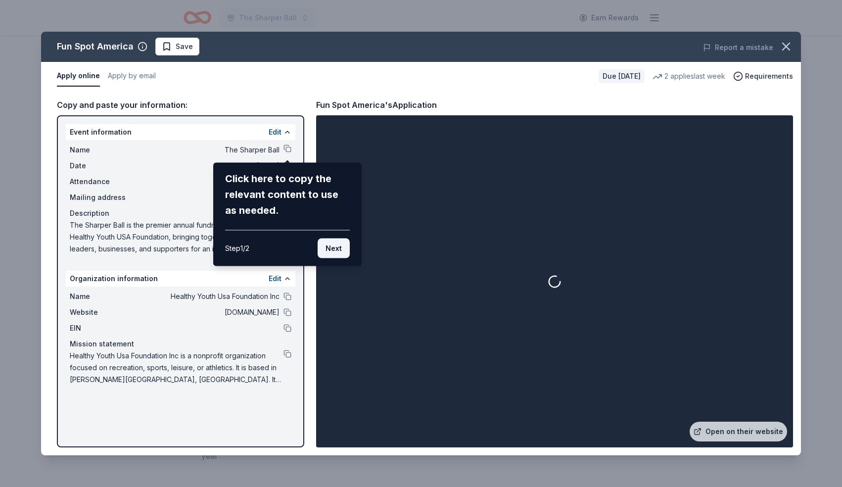
click at [342, 250] on button "Next" at bounding box center [334, 248] width 32 height 20
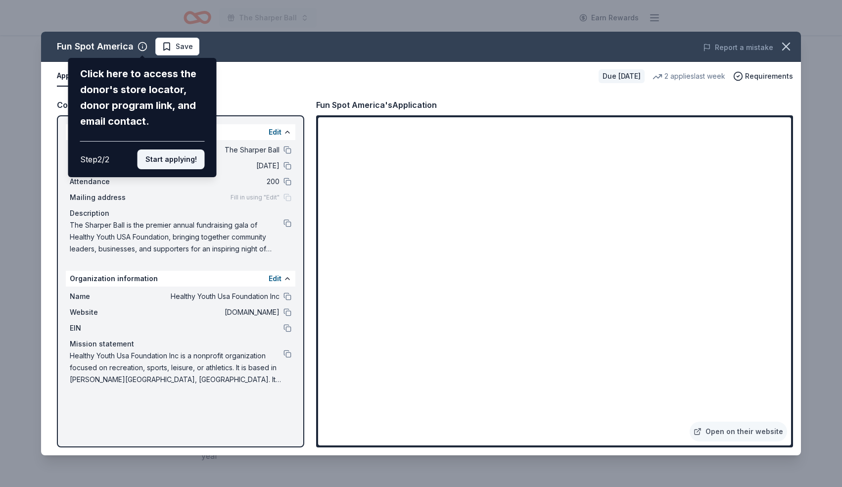
click at [170, 155] on button "Start applying!" at bounding box center [171, 159] width 67 height 20
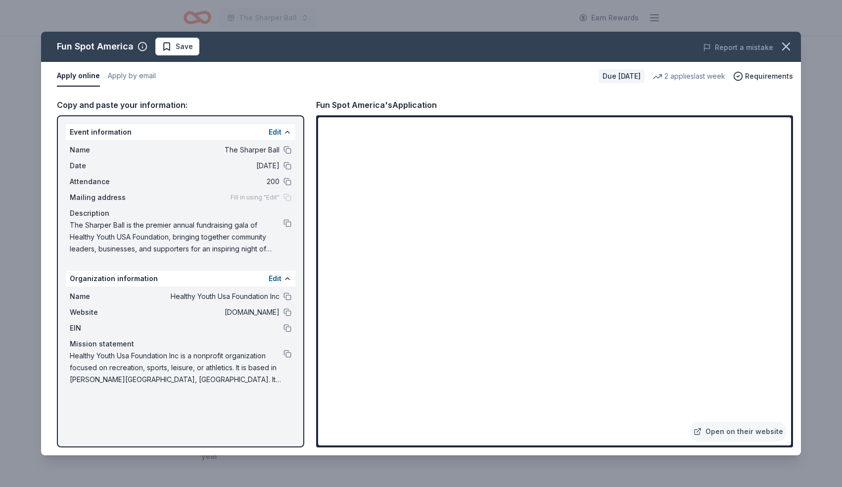
click at [285, 198] on div "Fill in using "Edit"" at bounding box center [261, 197] width 61 height 8
click at [273, 128] on button "Edit" at bounding box center [275, 132] width 13 height 12
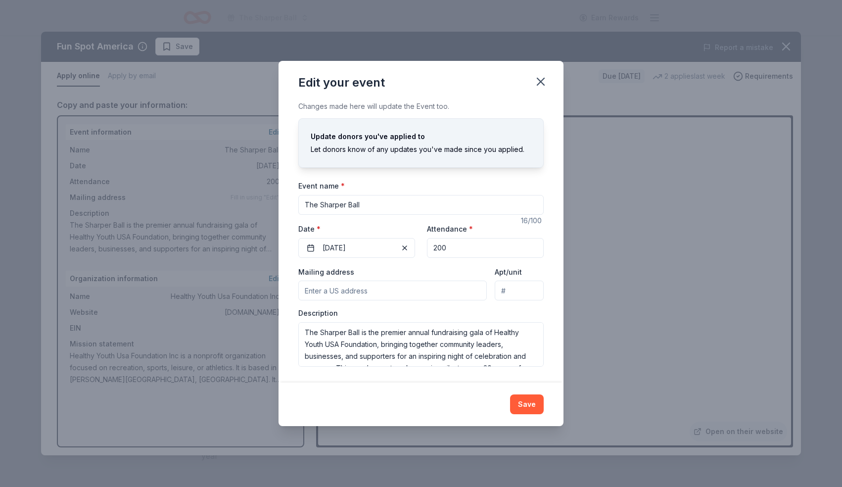
click at [405, 294] on input "Mailing address" at bounding box center [392, 291] width 189 height 20
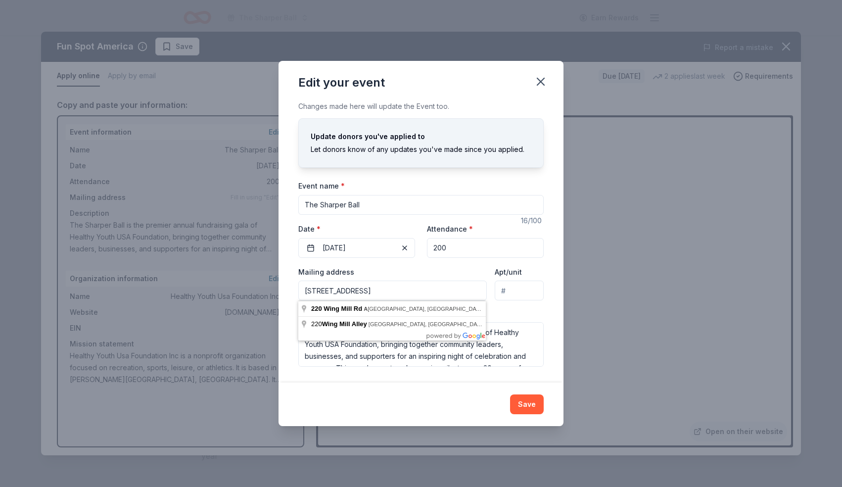
type input "220 Wing Mill Rd Atlanta, GA 30350"
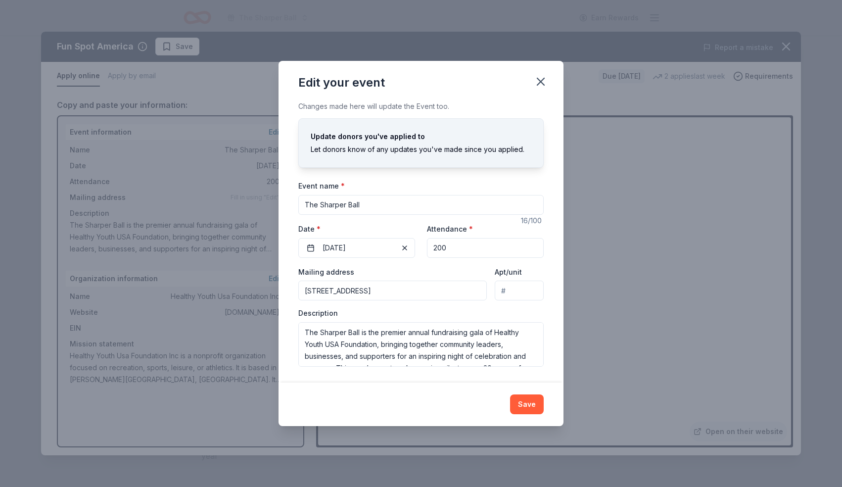
click at [520, 315] on div "Description The Sharper Ball is the premier annual fundraising gala of Healthy …" at bounding box center [420, 337] width 245 height 58
click at [528, 399] on button "Save" at bounding box center [527, 404] width 34 height 20
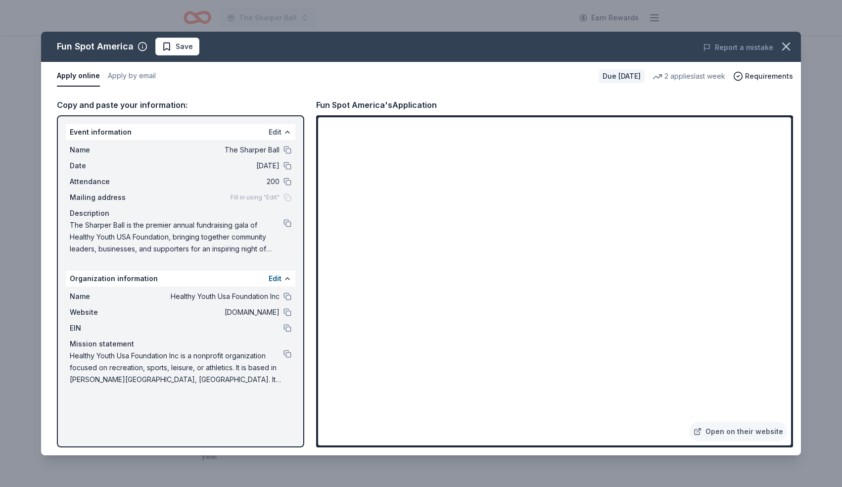
click at [277, 135] on button "Edit" at bounding box center [275, 132] width 13 height 12
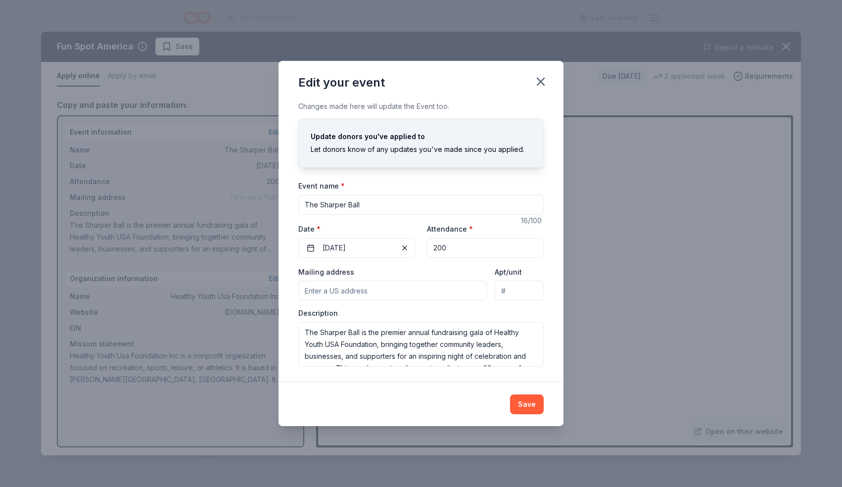
click at [406, 289] on input "Mailing address" at bounding box center [392, 291] width 189 height 20
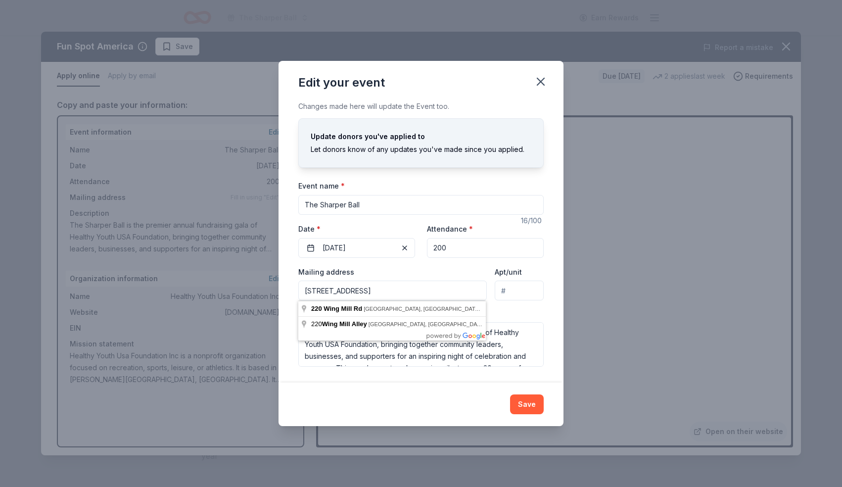
type input "220 Wing Mill Rd Atlanta, GA 30350"
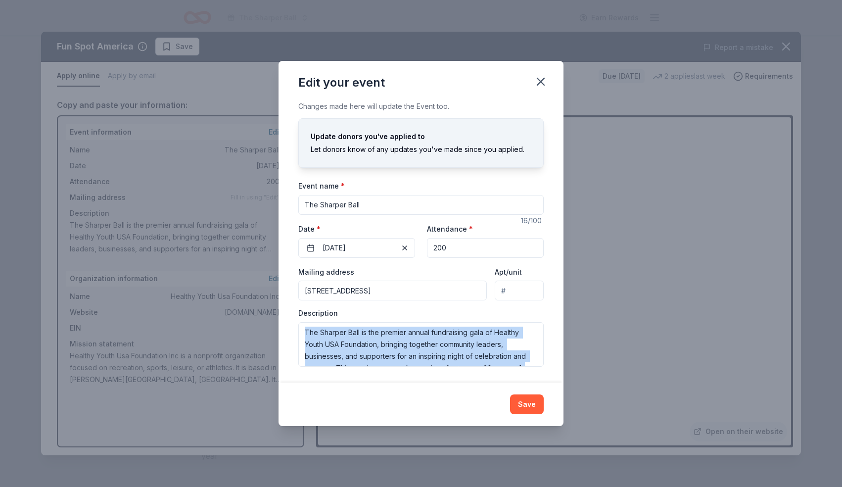
drag, startPoint x: 553, startPoint y: 361, endPoint x: 553, endPoint y: 396, distance: 35.1
click at [555, 396] on div "Edit your event Changes made here will update the Event too. Update donors you'…" at bounding box center [421, 243] width 285 height 365
click at [539, 400] on button "Save" at bounding box center [527, 404] width 34 height 20
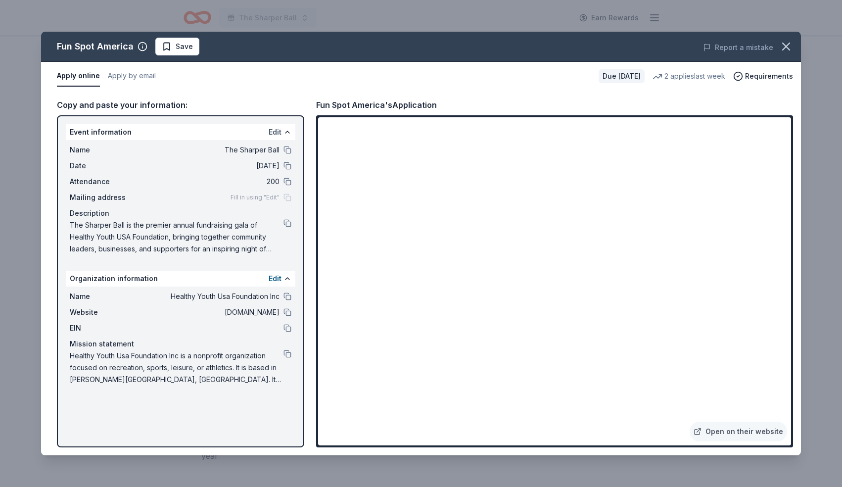
click at [277, 130] on button "Edit" at bounding box center [275, 132] width 13 height 12
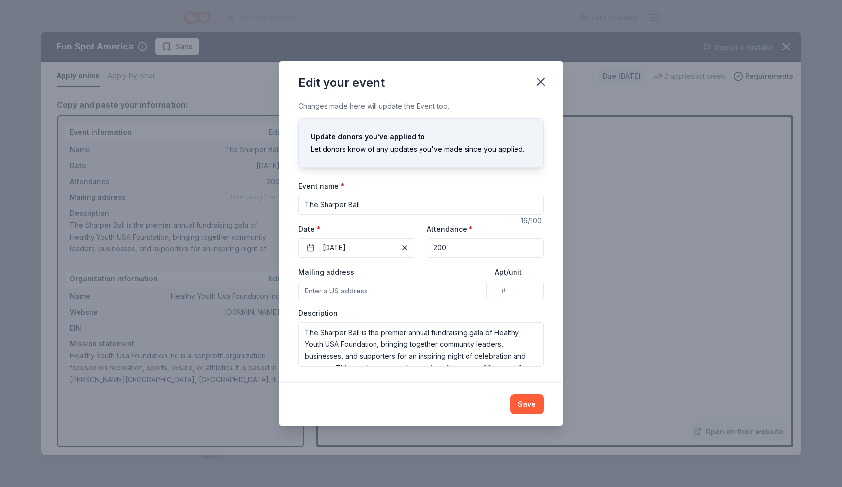
click at [410, 285] on input "Mailing address" at bounding box center [392, 291] width 189 height 20
type input "220 Wing Mill Road, Atlanta, GA, 30350"
click at [387, 309] on div "Description The Sharper Ball is the premier annual fundraising gala of Healthy …" at bounding box center [420, 337] width 245 height 58
drag, startPoint x: 473, startPoint y: 351, endPoint x: 464, endPoint y: 423, distance: 72.2
click at [464, 423] on div "Edit your event Changes made here will update the Event too. Update donors you'…" at bounding box center [421, 243] width 285 height 365
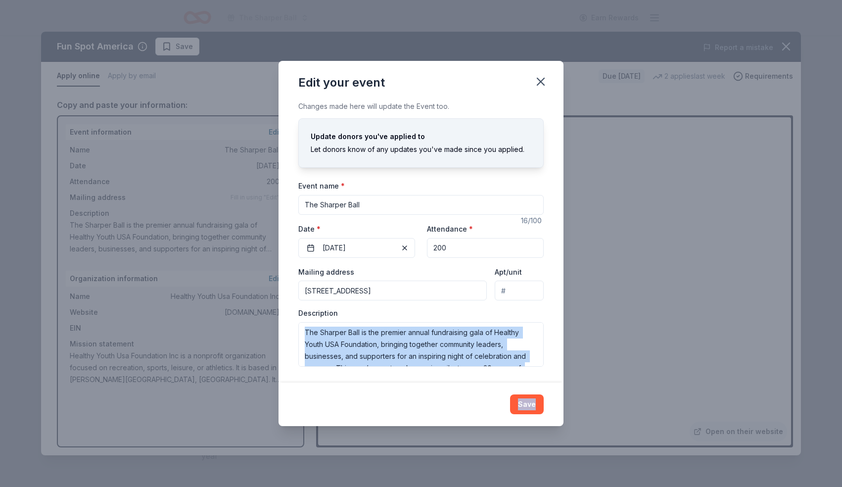
drag, startPoint x: 520, startPoint y: 305, endPoint x: 535, endPoint y: 378, distance: 74.8
click at [504, 418] on div "Edit your event Changes made here will update the Event too. Update donors you'…" at bounding box center [421, 243] width 285 height 365
drag, startPoint x: 552, startPoint y: 342, endPoint x: 535, endPoint y: 411, distance: 70.8
click at [535, 411] on div "Edit your event Changes made here will update the Event too. Update donors you'…" at bounding box center [421, 243] width 285 height 365
drag, startPoint x: 487, startPoint y: 375, endPoint x: 486, endPoint y: 411, distance: 36.1
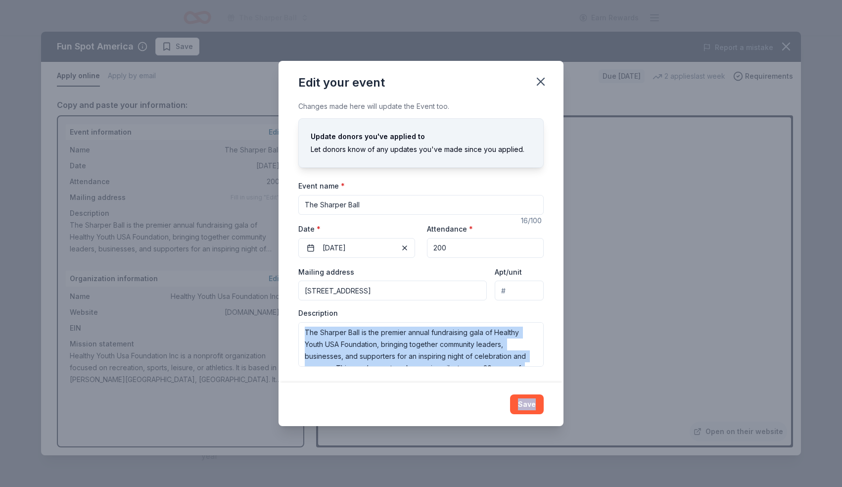
click at [486, 411] on div "Edit your event Changes made here will update the Event too. Update donors you'…" at bounding box center [421, 243] width 285 height 365
drag, startPoint x: 517, startPoint y: 335, endPoint x: 506, endPoint y: 394, distance: 59.9
click at [506, 394] on div "Edit your event Changes made here will update the Event too. Update donors you'…" at bounding box center [421, 243] width 285 height 365
click at [531, 407] on button "Save" at bounding box center [527, 404] width 34 height 20
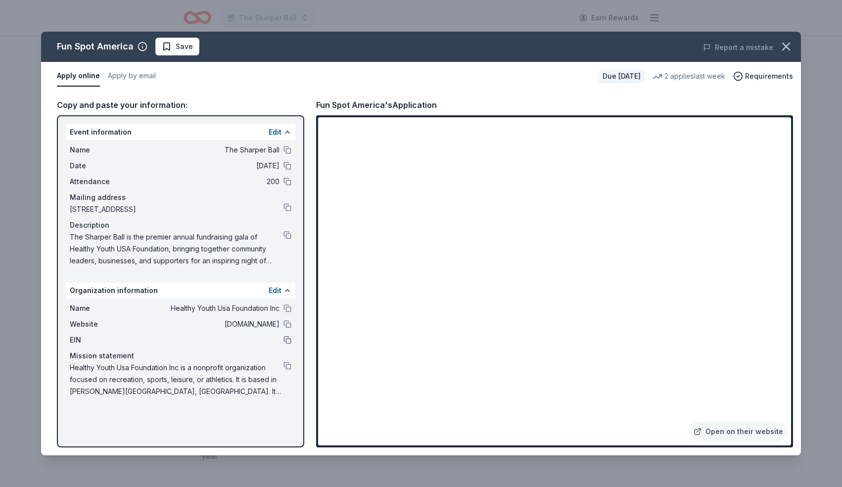
click at [287, 340] on button at bounding box center [288, 340] width 8 height 8
click at [277, 131] on button "Edit" at bounding box center [275, 132] width 13 height 12
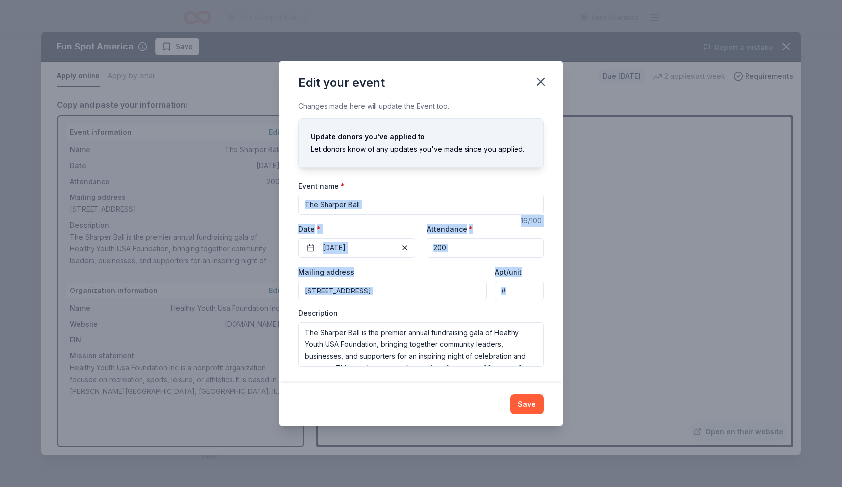
drag, startPoint x: 394, startPoint y: 183, endPoint x: 398, endPoint y: 375, distance: 192.0
click at [398, 375] on div "Changes made here will update the Event too. Update donors you've applied to Le…" at bounding box center [421, 241] width 285 height 282
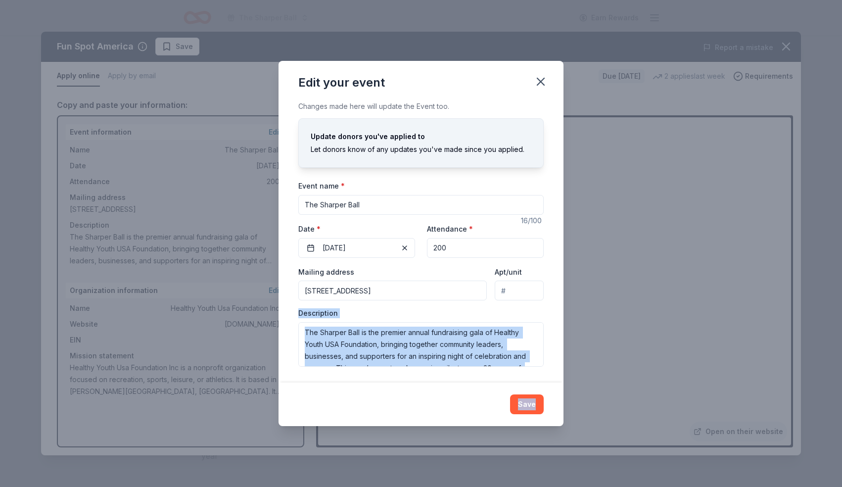
drag, startPoint x: 398, startPoint y: 375, endPoint x: 400, endPoint y: 432, distance: 57.4
click at [400, 432] on div "Edit your event Changes made here will update the Event too. Update donors you'…" at bounding box center [421, 243] width 842 height 487
click at [538, 83] on icon "button" at bounding box center [541, 82] width 14 height 14
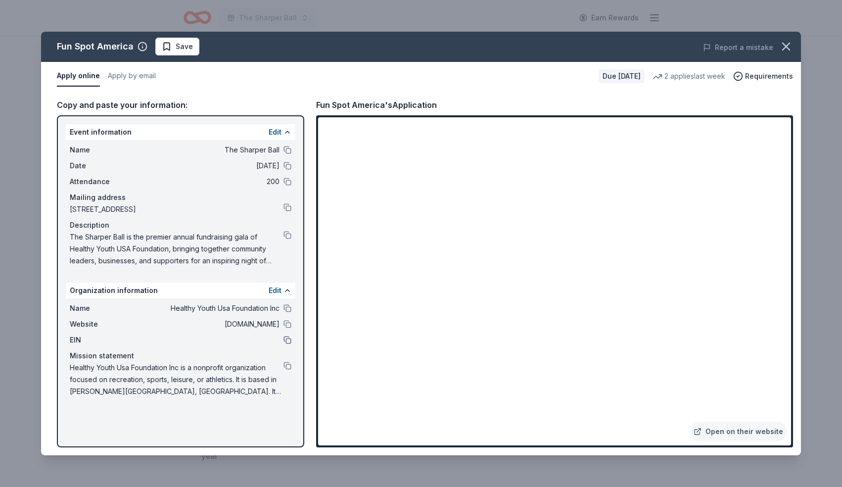
click at [289, 342] on button at bounding box center [288, 340] width 8 height 8
click at [788, 44] on icon "button" at bounding box center [786, 46] width 7 height 7
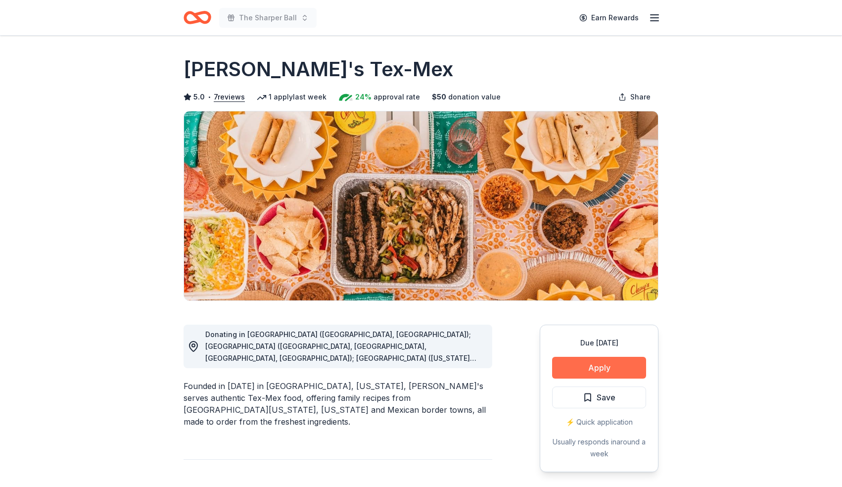
click at [625, 370] on button "Apply" at bounding box center [599, 368] width 94 height 22
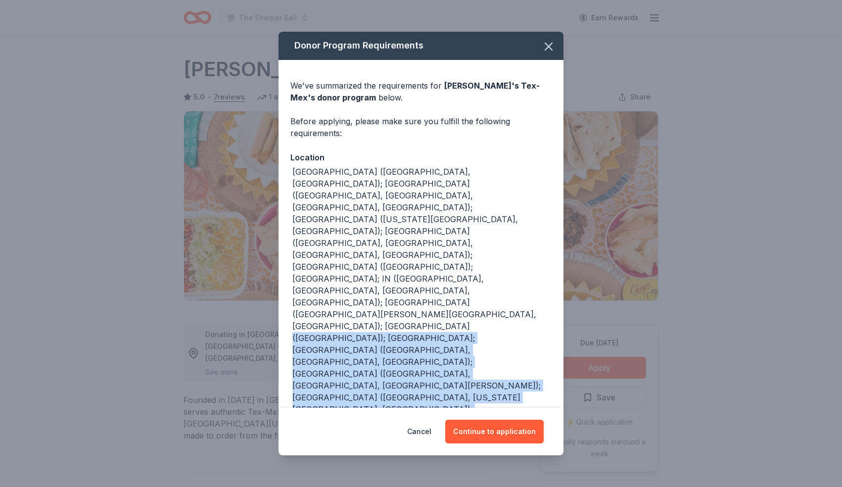
drag, startPoint x: 446, startPoint y: 319, endPoint x: 432, endPoint y: 338, distance: 23.9
click at [432, 338] on div "We've summarized the requirements for [PERSON_NAME]'s Tex-Mex 's donor program …" at bounding box center [421, 311] width 285 height 503
click at [486, 420] on button "Continue to application" at bounding box center [494, 432] width 98 height 24
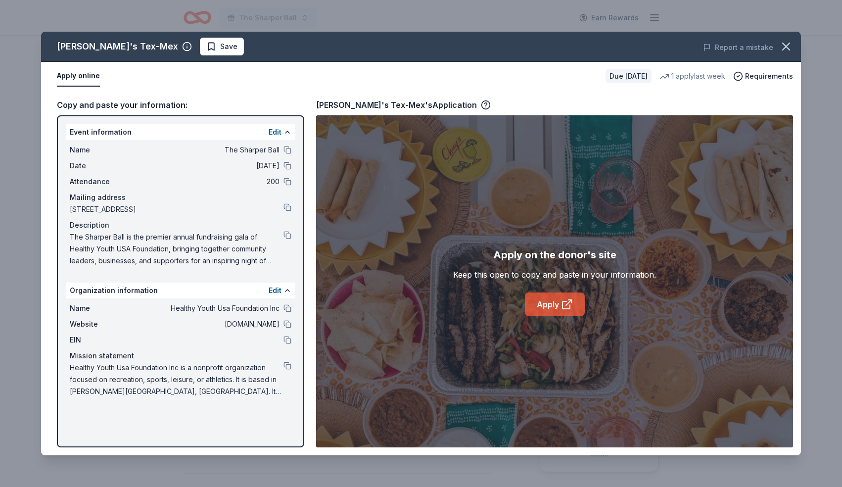
click at [561, 301] on link "Apply" at bounding box center [555, 304] width 60 height 24
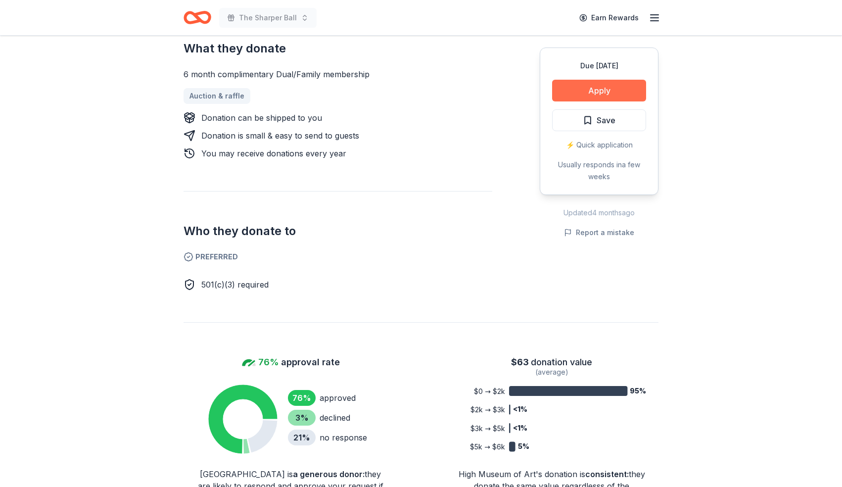
scroll to position [416, 0]
click at [619, 91] on button "Apply" at bounding box center [599, 91] width 94 height 22
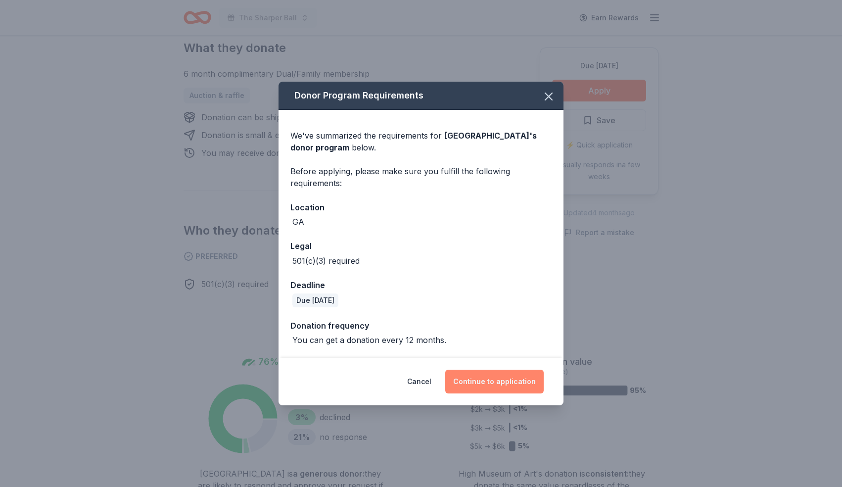
click at [473, 381] on button "Continue to application" at bounding box center [494, 382] width 98 height 24
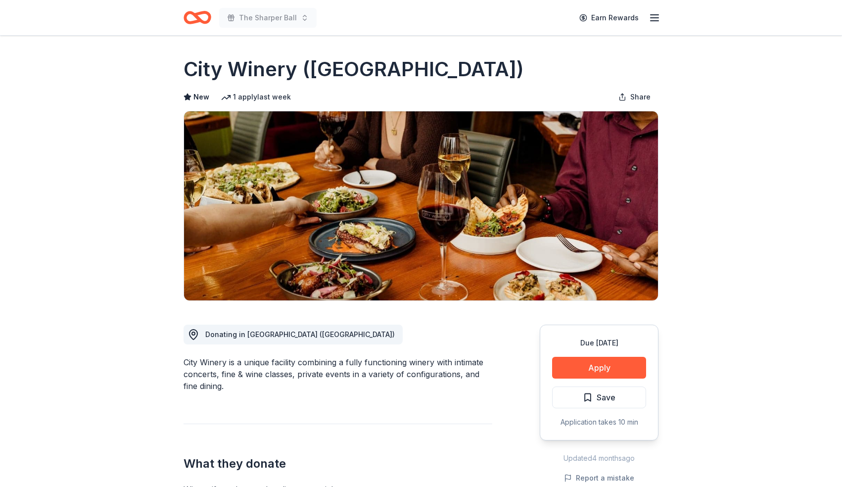
click at [449, 380] on div "City Winery is a unique facility combining a fully functioning winery with inti…" at bounding box center [338, 374] width 309 height 36
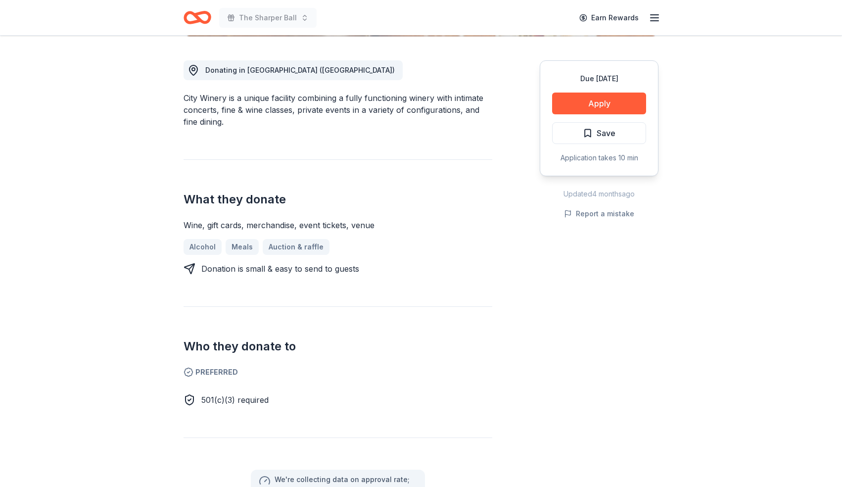
scroll to position [218, 0]
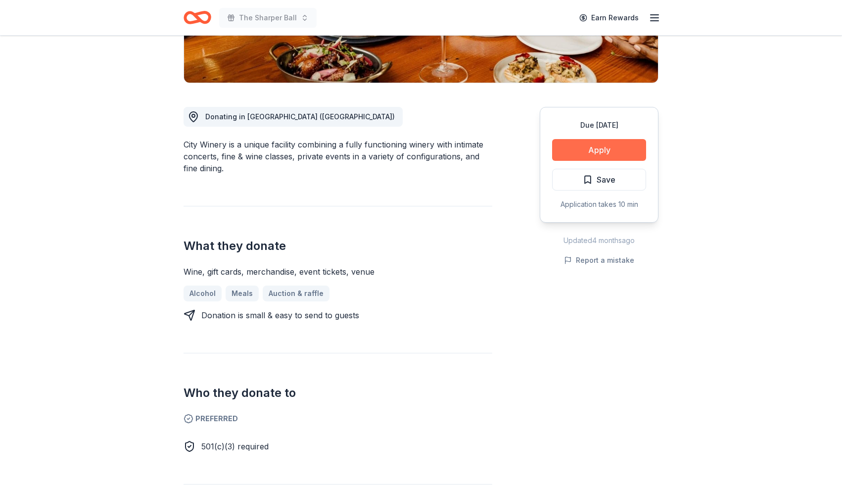
click at [596, 150] on button "Apply" at bounding box center [599, 150] width 94 height 22
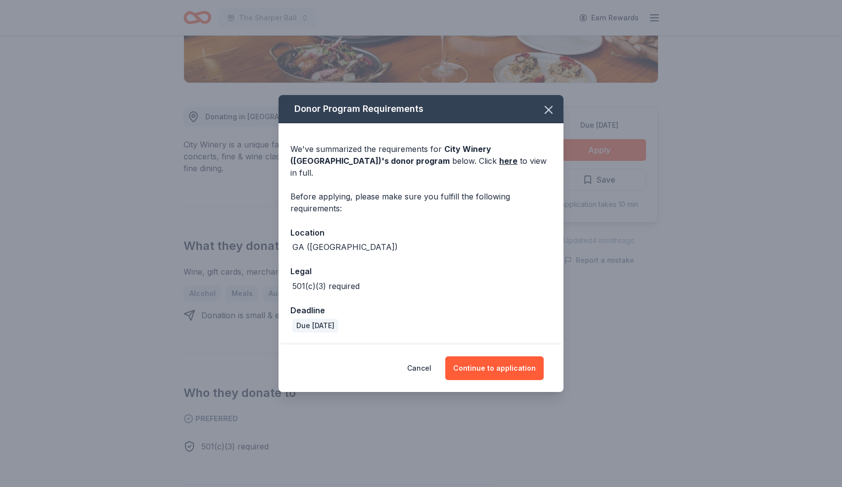
click at [418, 241] on div "GA ([GEOGRAPHIC_DATA])" at bounding box center [420, 247] width 261 height 12
drag, startPoint x: 418, startPoint y: 241, endPoint x: 401, endPoint y: 371, distance: 131.2
click at [401, 371] on div "Donor Program Requirements We've summarized the requirements for City Winery ([…" at bounding box center [421, 243] width 285 height 297
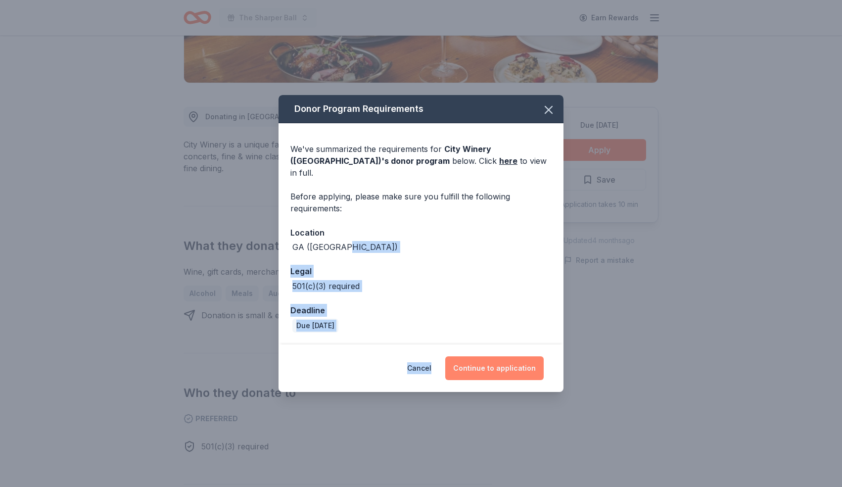
click at [489, 361] on button "Continue to application" at bounding box center [494, 368] width 98 height 24
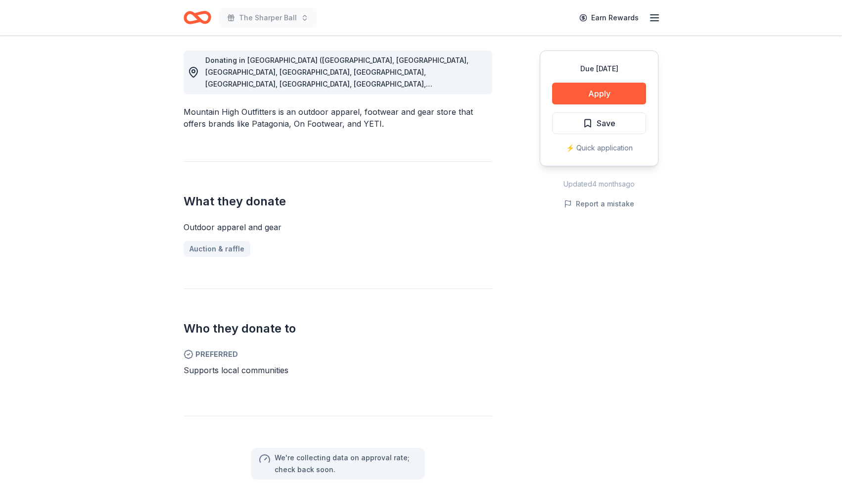
scroll to position [277, 0]
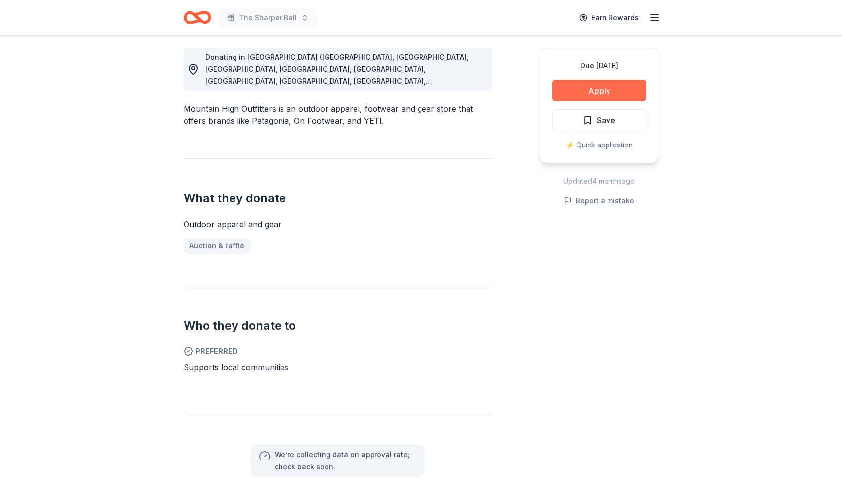
click at [613, 86] on button "Apply" at bounding box center [599, 91] width 94 height 22
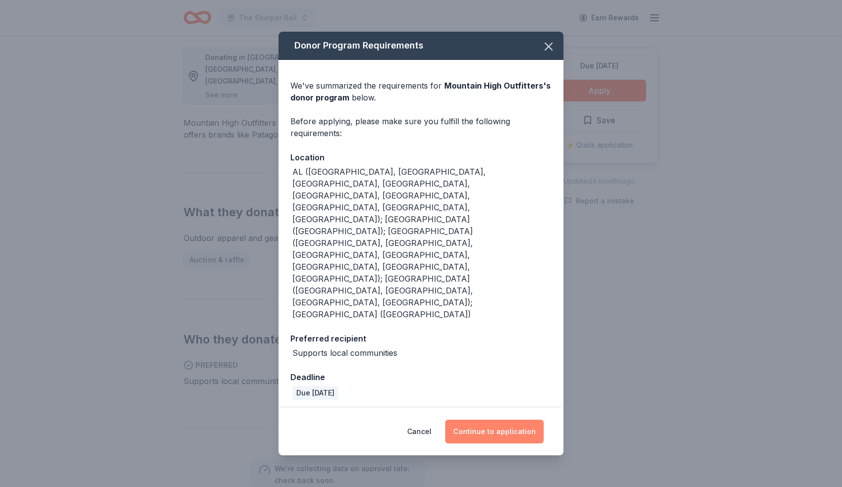
click at [487, 420] on button "Continue to application" at bounding box center [494, 432] width 98 height 24
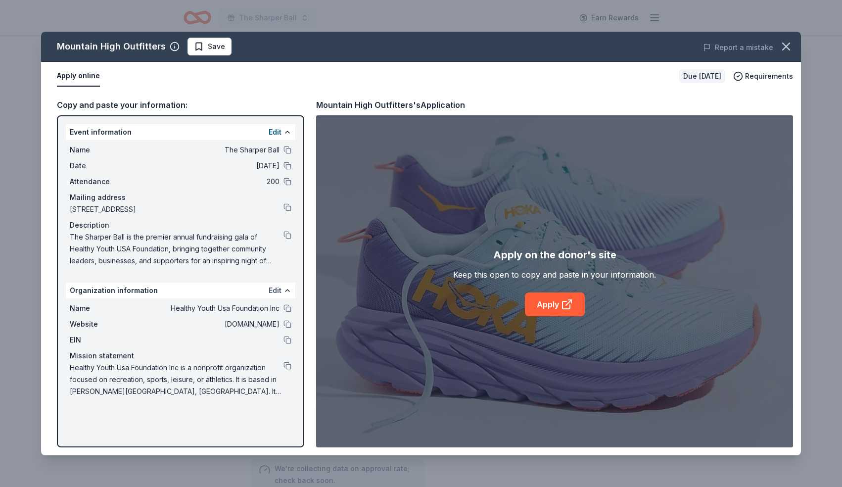
click at [277, 290] on button "Edit" at bounding box center [275, 291] width 13 height 12
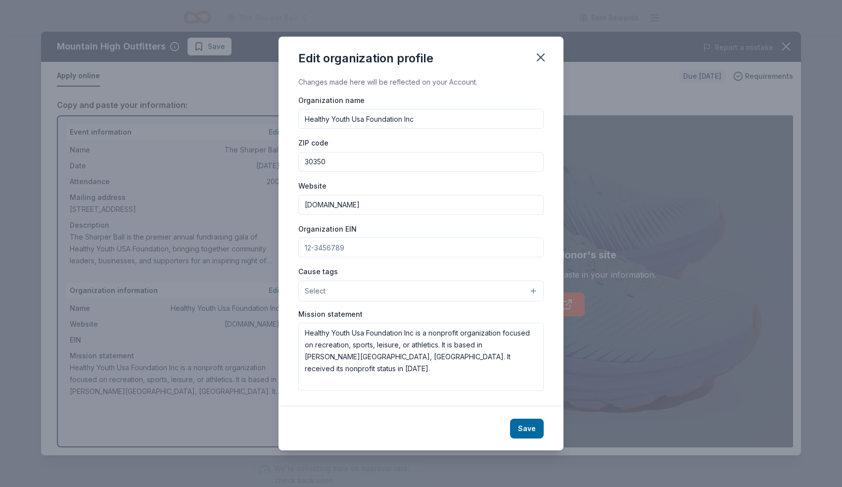
click at [355, 251] on input "Organization EIN" at bounding box center [420, 248] width 245 height 20
type input "[US_EMPLOYER_IDENTIFICATION_NUMBER]"
click at [522, 428] on button "Save" at bounding box center [527, 429] width 34 height 20
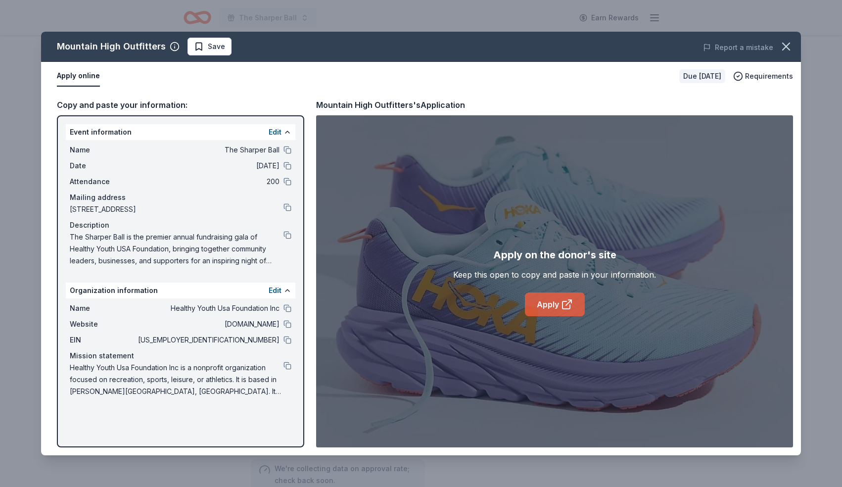
click at [564, 306] on icon at bounding box center [567, 304] width 12 height 12
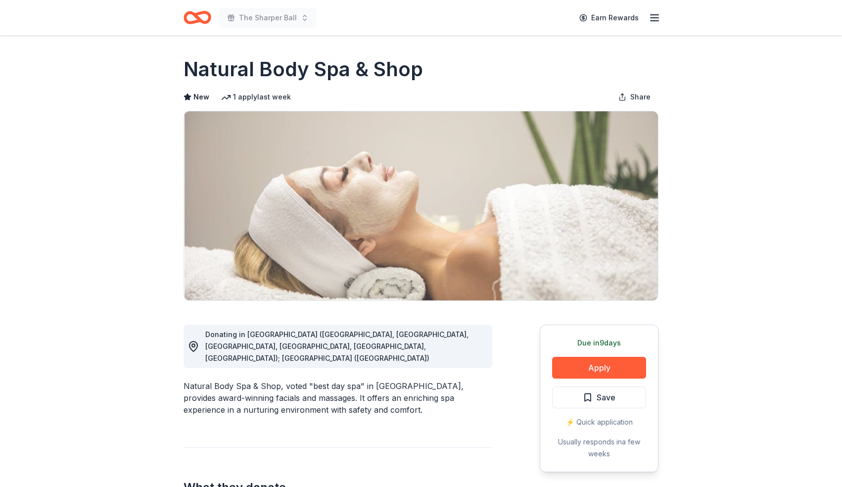
click at [258, 396] on div "Natural Body Spa & Shop, voted "best day spa" in [GEOGRAPHIC_DATA], provides aw…" at bounding box center [338, 398] width 309 height 36
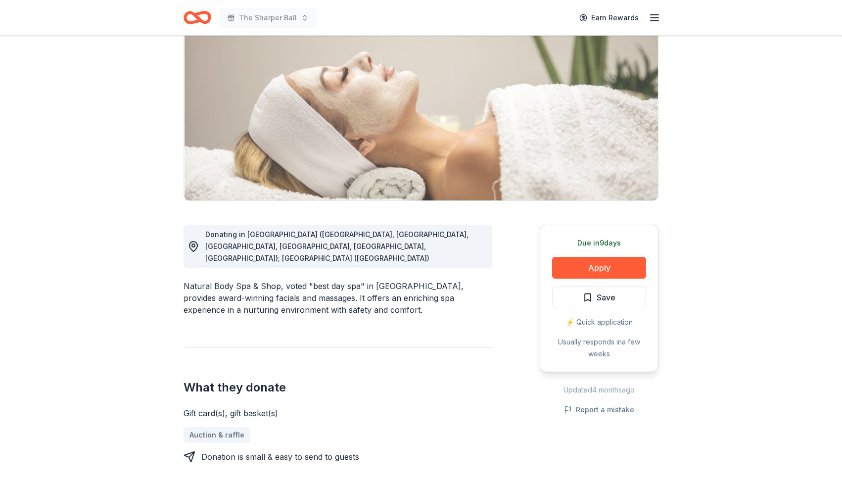
scroll to position [99, 0]
click at [590, 266] on button "Apply" at bounding box center [599, 269] width 94 height 22
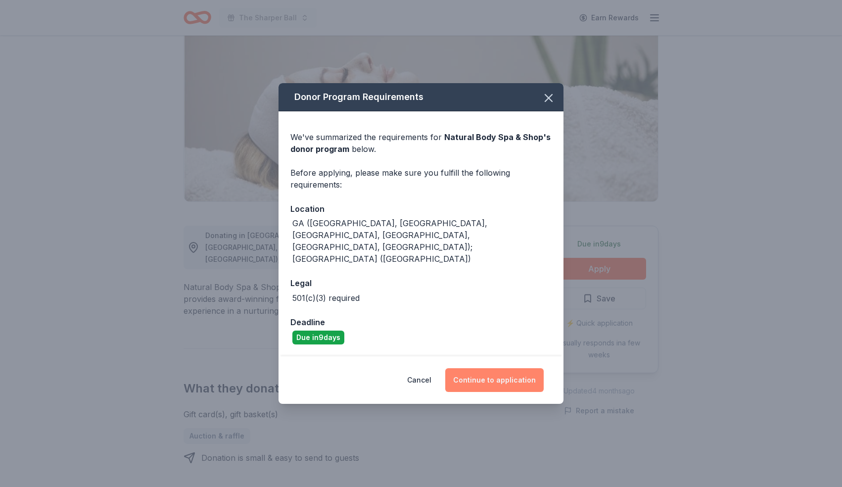
click at [488, 369] on button "Continue to application" at bounding box center [494, 380] width 98 height 24
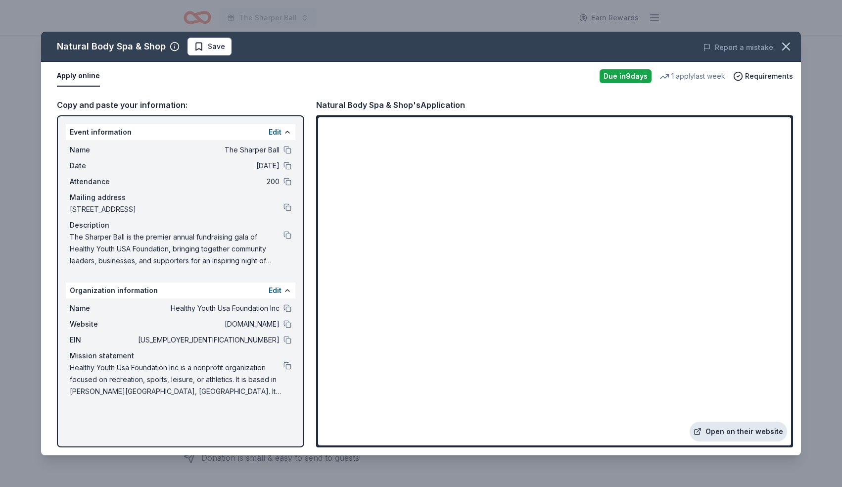
click at [724, 431] on link "Open on their website" at bounding box center [738, 432] width 97 height 20
